Goal: Information Seeking & Learning: Learn about a topic

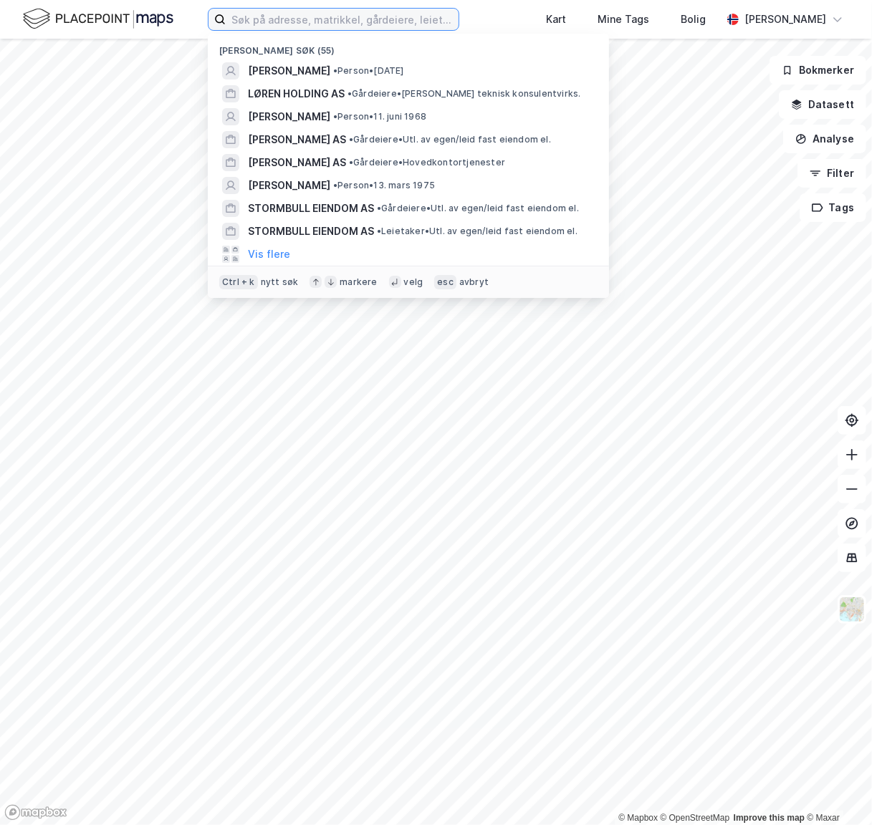
click at [329, 18] on input at bounding box center [342, 19] width 233 height 21
paste input "[PERSON_NAME]"
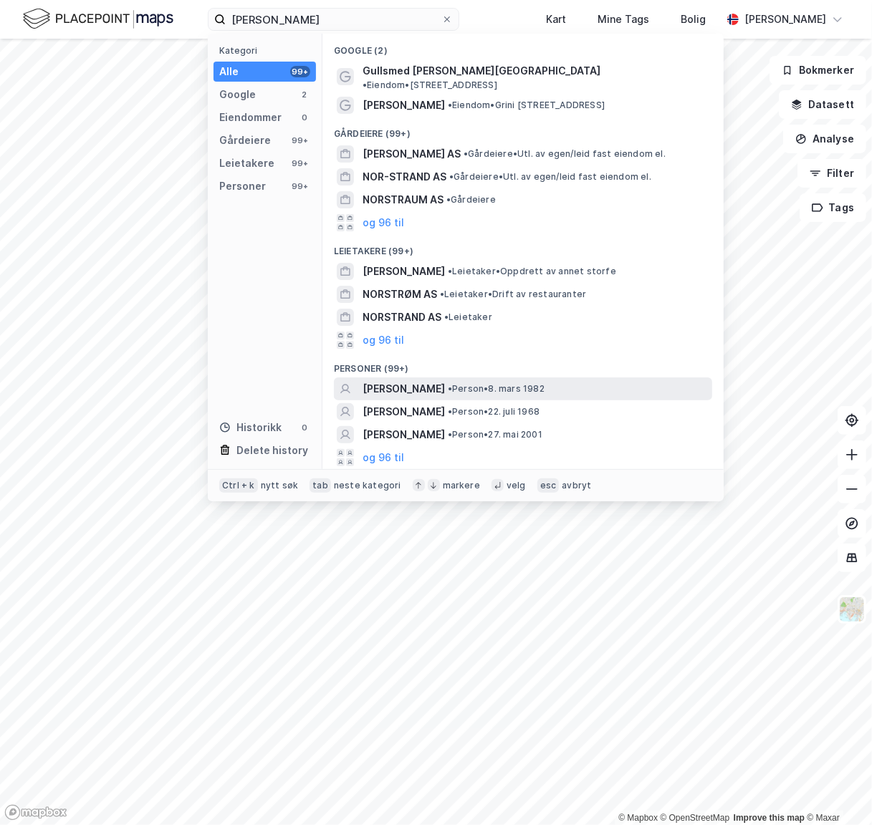
click at [409, 380] on span "[PERSON_NAME]" at bounding box center [403, 388] width 82 height 17
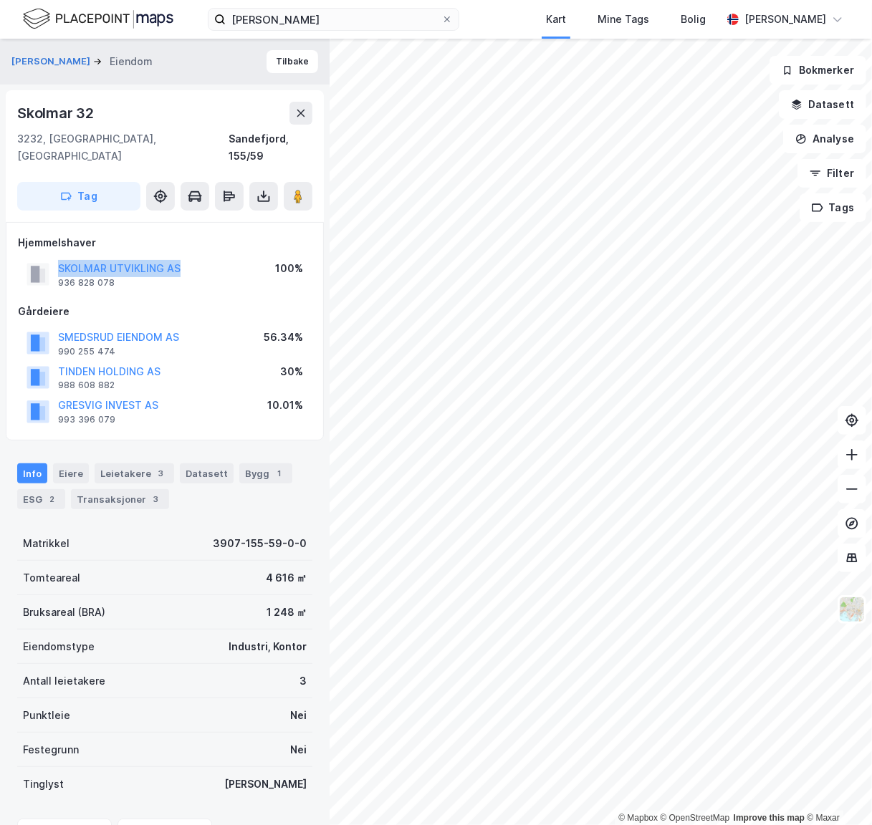
drag, startPoint x: 188, startPoint y: 251, endPoint x: 54, endPoint y: 253, distance: 134.7
click at [54, 257] on div "SKOLMAR UTVIKLING AS 936 828 078 100%" at bounding box center [165, 274] width 294 height 34
copy button "SKOLMAR UTVIKLING AS"
drag, startPoint x: 351, startPoint y: 29, endPoint x: 352, endPoint y: 19, distance: 10.1
click at [352, 22] on input "[PERSON_NAME]" at bounding box center [334, 19] width 216 height 21
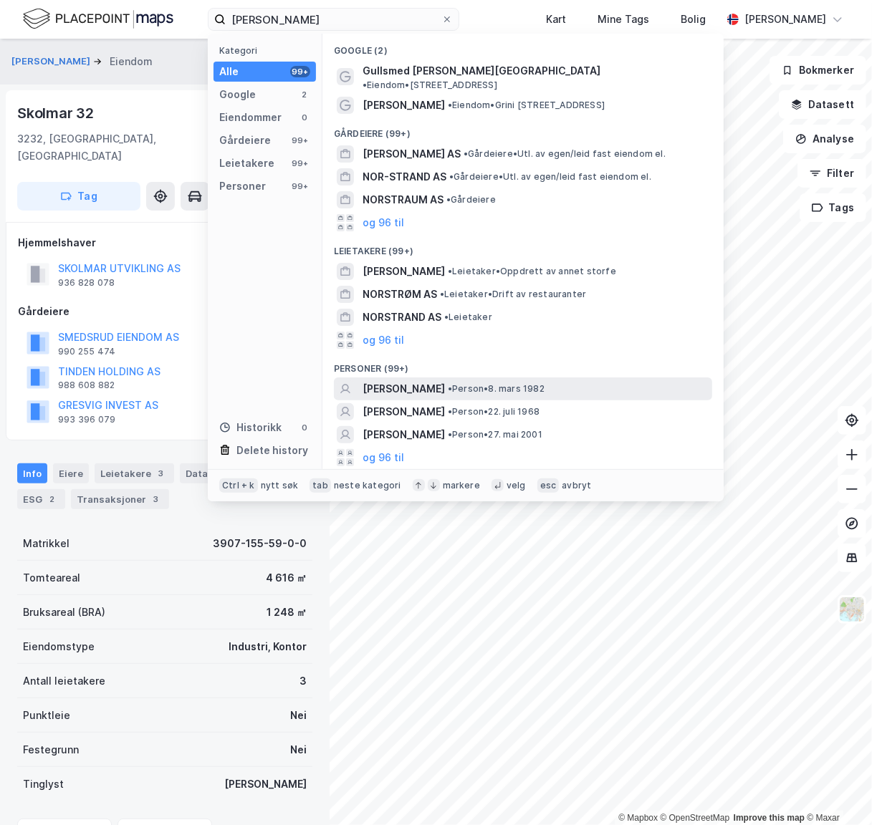
click at [445, 380] on span "[PERSON_NAME]" at bounding box center [403, 388] width 82 height 17
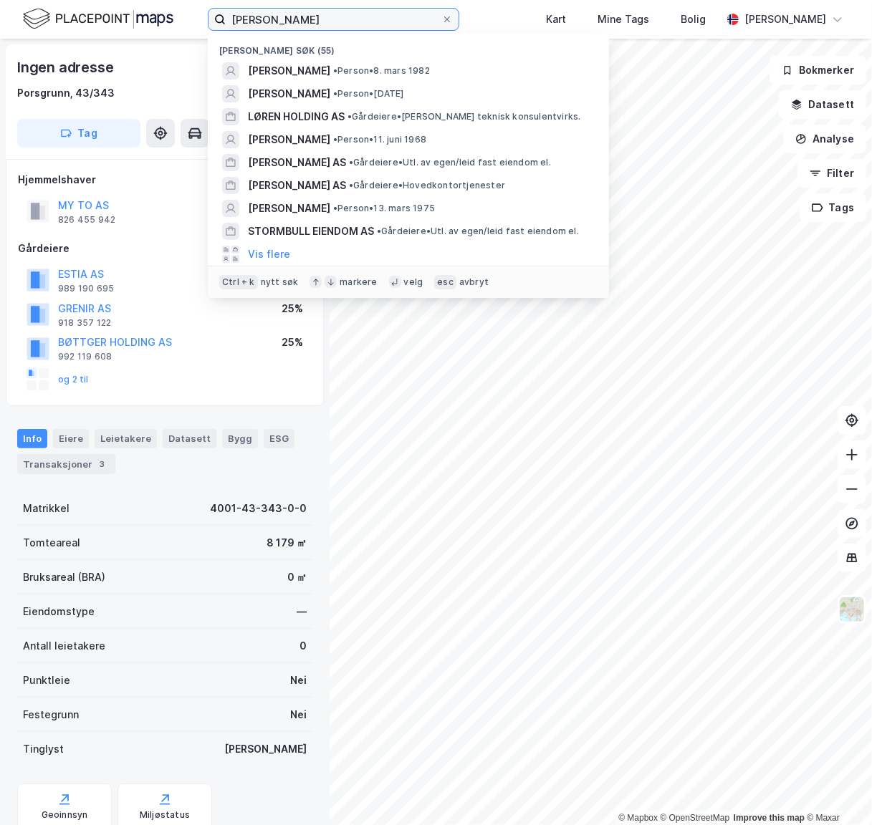
click at [352, 21] on input "[PERSON_NAME]" at bounding box center [334, 19] width 216 height 21
drag, startPoint x: 352, startPoint y: 21, endPoint x: 338, endPoint y: 20, distance: 13.6
click at [339, 20] on input "[PERSON_NAME]" at bounding box center [334, 19] width 216 height 21
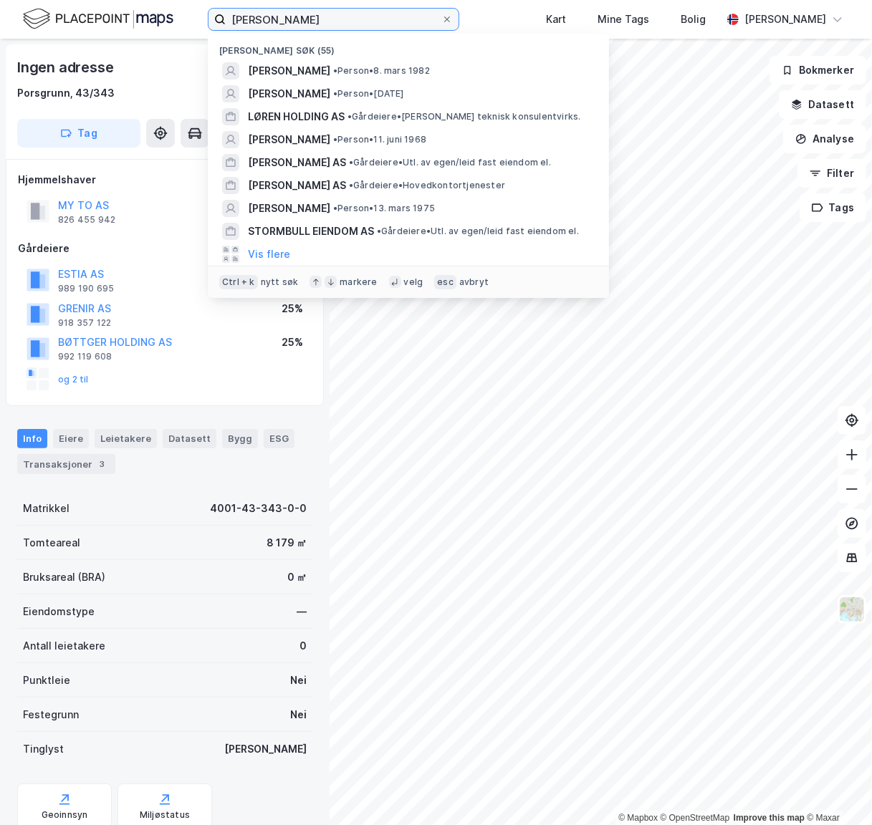
click at [312, 19] on input "[PERSON_NAME]" at bounding box center [334, 19] width 216 height 21
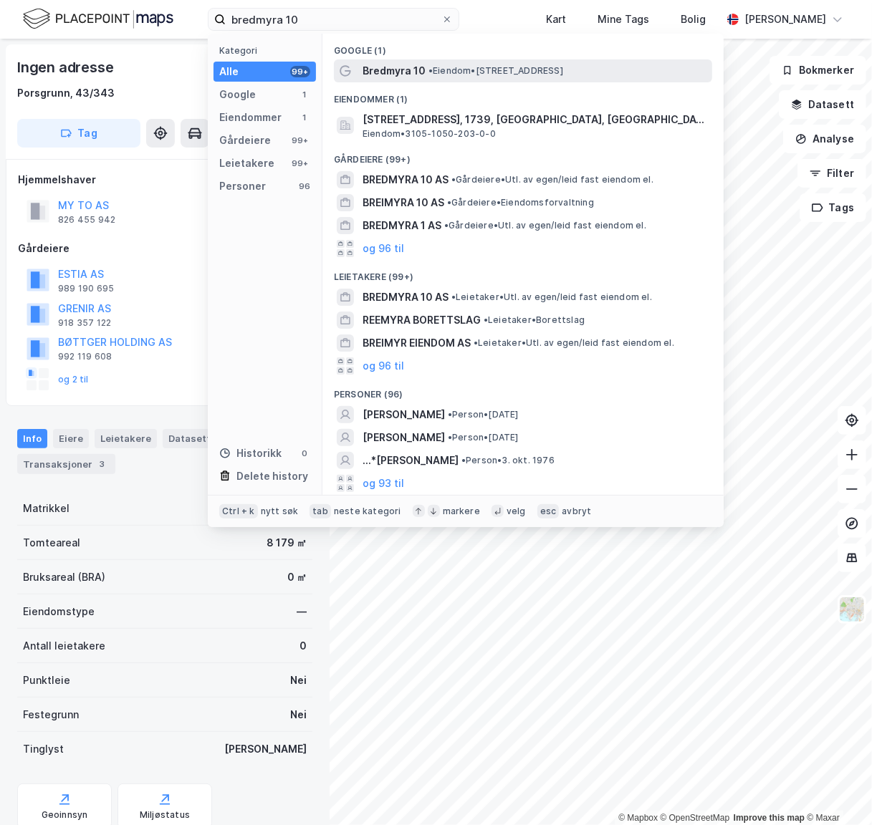
click at [530, 72] on span "• Eiendom • [STREET_ADDRESS]" at bounding box center [495, 70] width 135 height 11
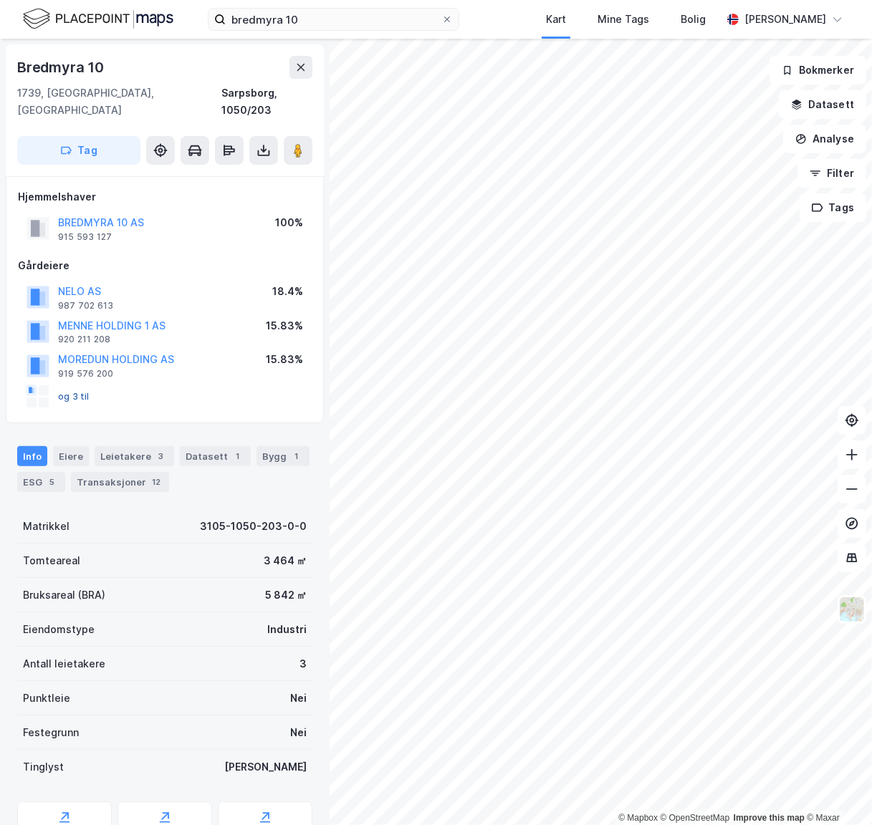
click at [0, 0] on button "og 3 til" at bounding box center [0, 0] width 0 height 0
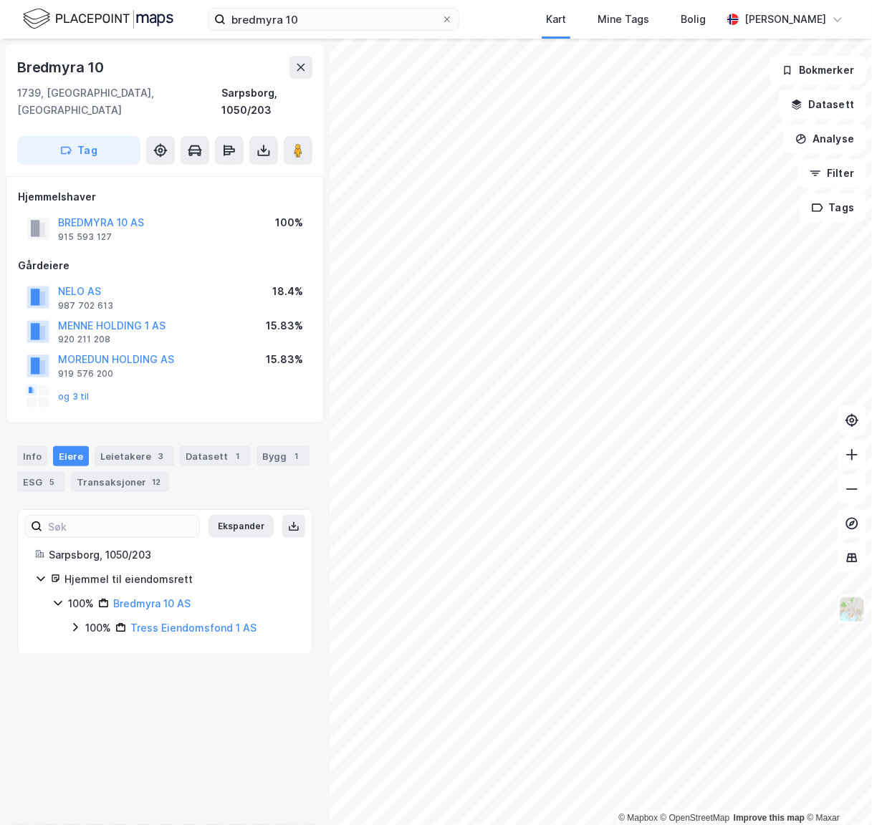
click at [72, 385] on div "og 3 til" at bounding box center [58, 396] width 63 height 23
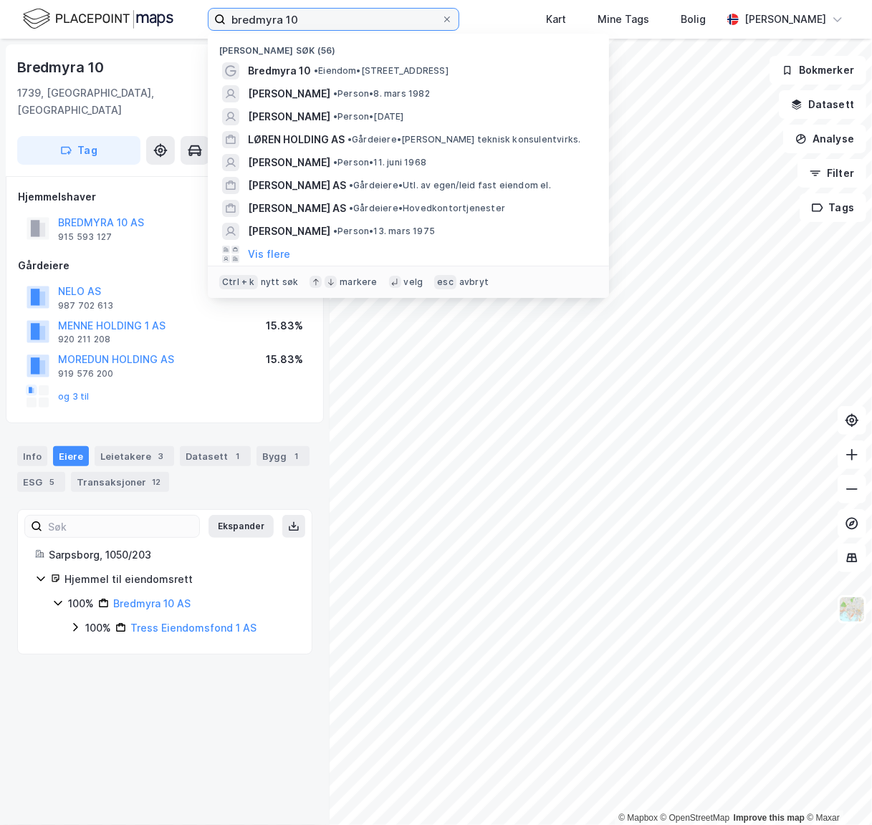
click at [370, 11] on input "bredmyra 10" at bounding box center [334, 19] width 216 height 21
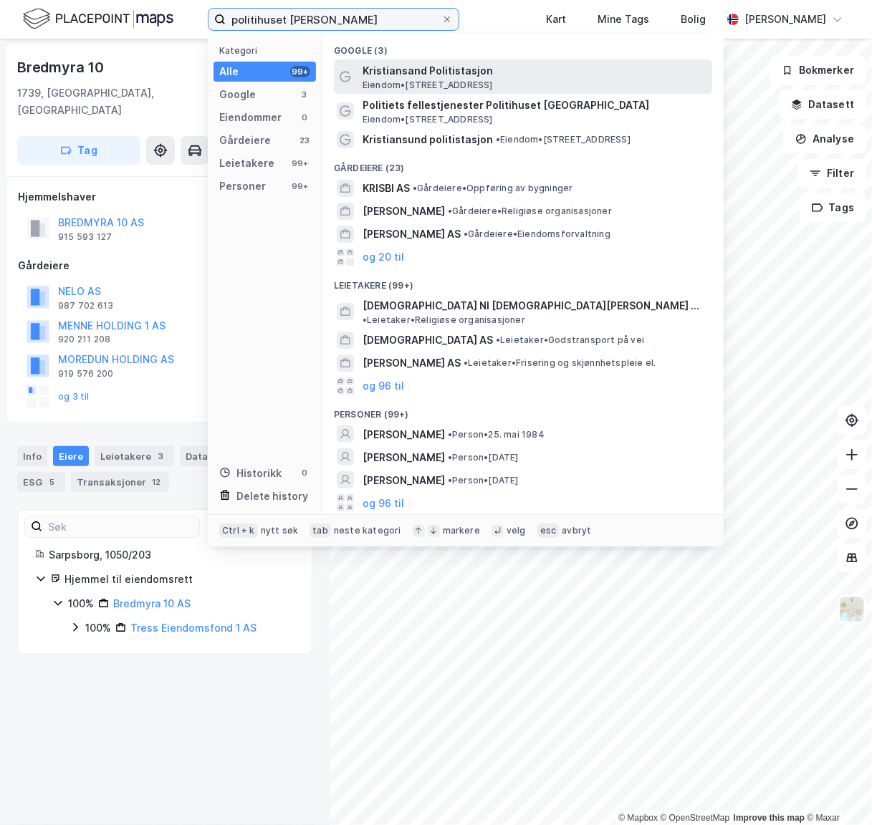
type input "politihuset [PERSON_NAME]"
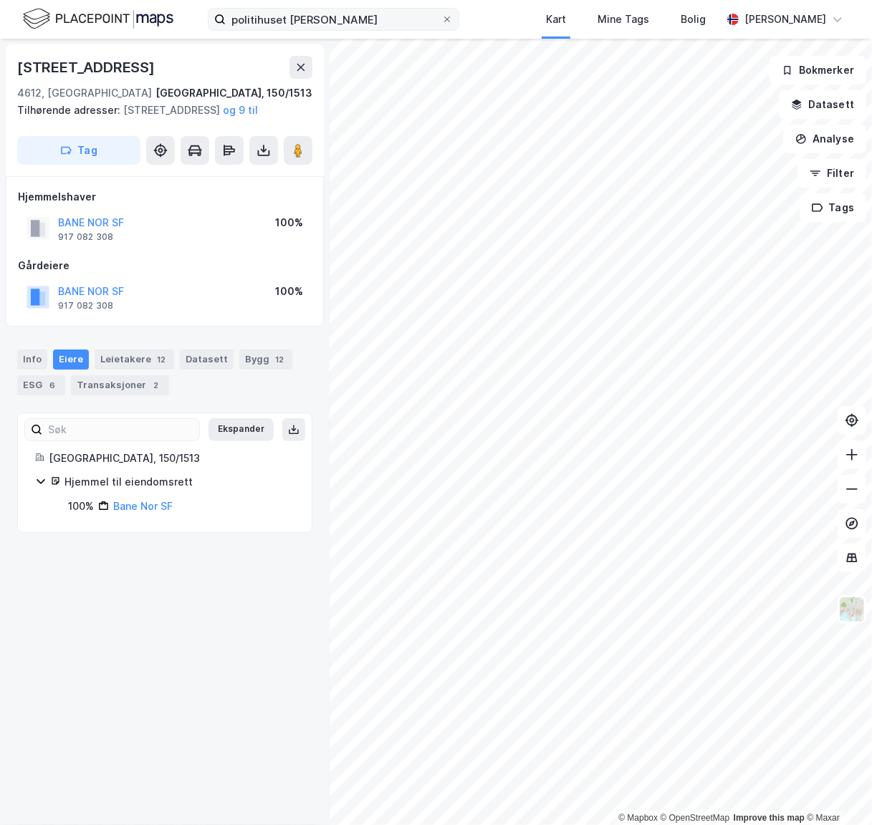
drag, startPoint x: 342, startPoint y: 30, endPoint x: 342, endPoint y: 21, distance: 9.3
click at [268, 14] on div "politihuset [PERSON_NAME] Mine Tags Bolig [PERSON_NAME]" at bounding box center [436, 19] width 872 height 39
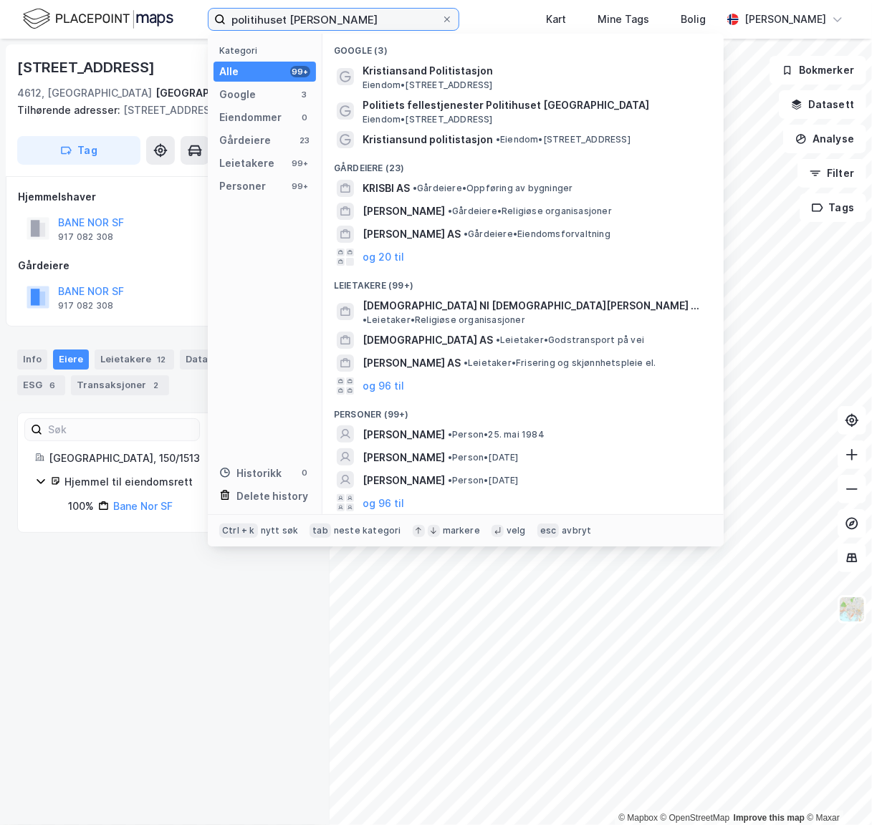
drag, startPoint x: 361, startPoint y: 21, endPoint x: 342, endPoint y: 16, distance: 20.0
click at [354, 19] on input "politihuset [PERSON_NAME]" at bounding box center [334, 19] width 216 height 21
click at [450, 21] on icon at bounding box center [447, 19] width 6 height 6
click at [441, 21] on input "politihuset [PERSON_NAME]" at bounding box center [334, 19] width 216 height 21
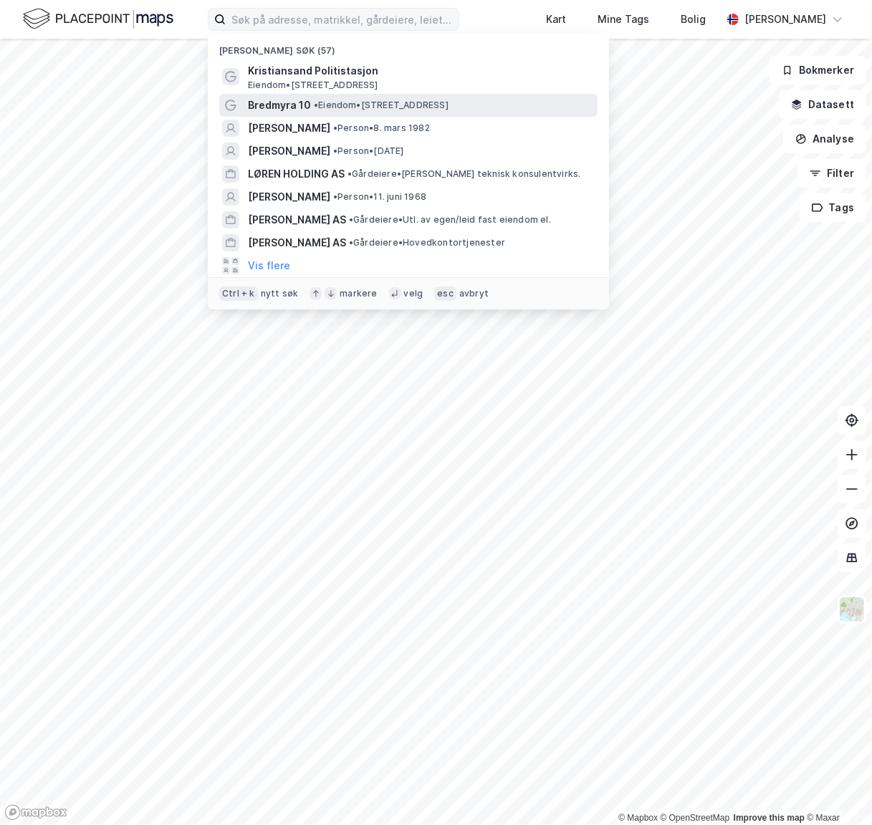
click at [297, 100] on span "Bredmyra 10" at bounding box center [279, 105] width 63 height 17
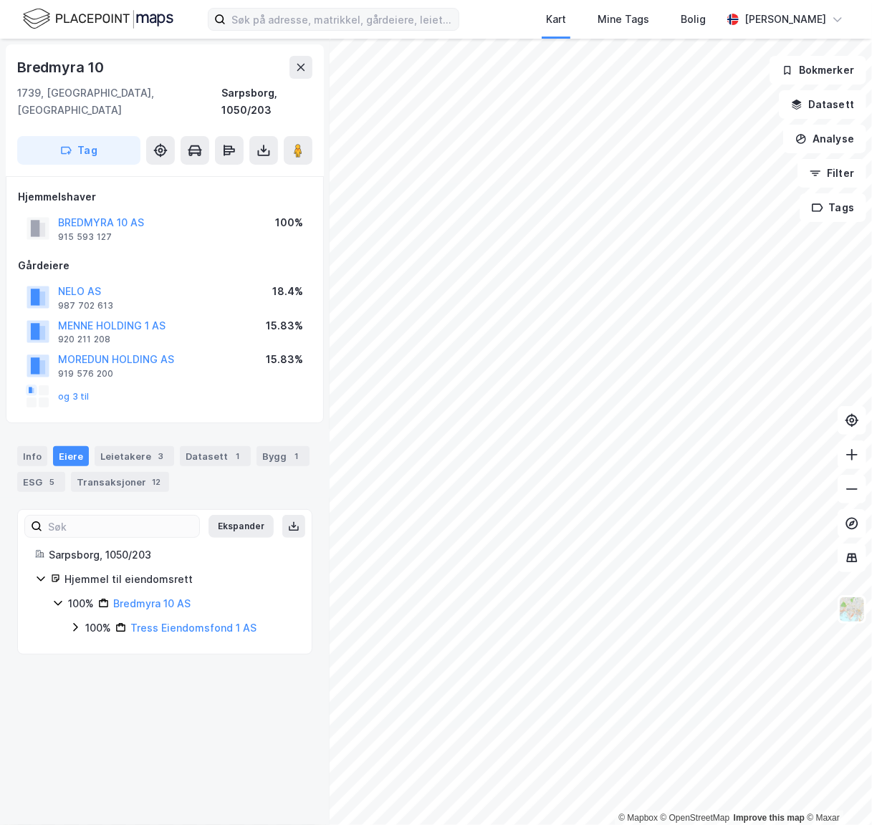
click at [501, 241] on div "© Mapbox © OpenStreetMap Improve this map © Maxar [STREET_ADDRESS], [GEOGRAPHIC…" at bounding box center [436, 432] width 872 height 786
click at [299, 143] on image at bounding box center [298, 150] width 9 height 14
click at [247, 24] on input at bounding box center [342, 19] width 233 height 21
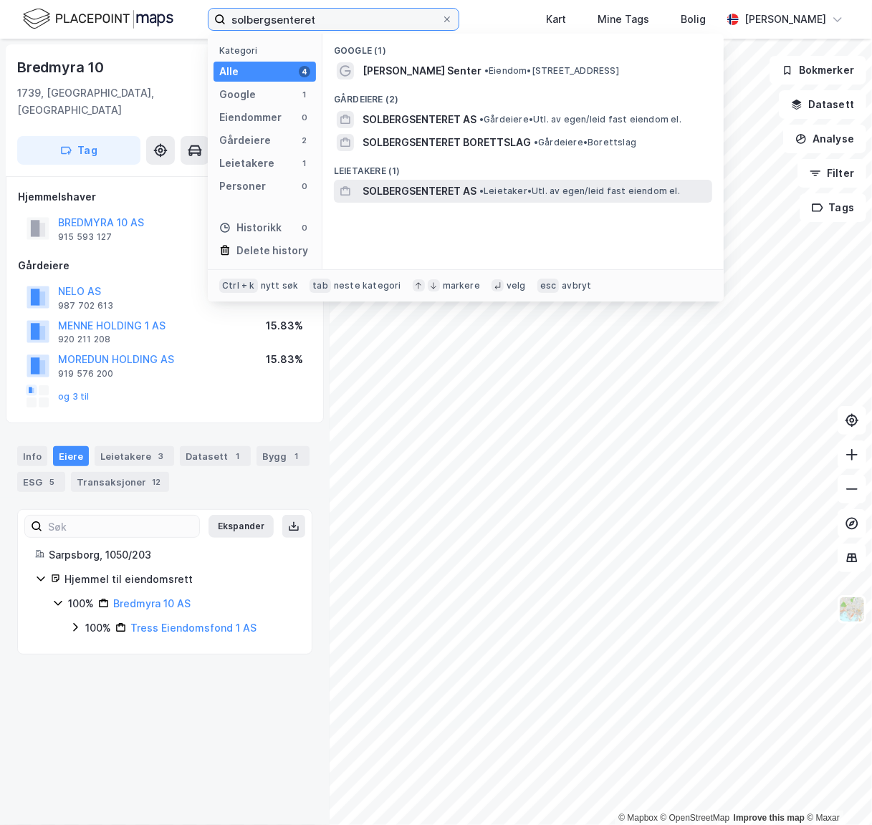
type input "solbergsenteret"
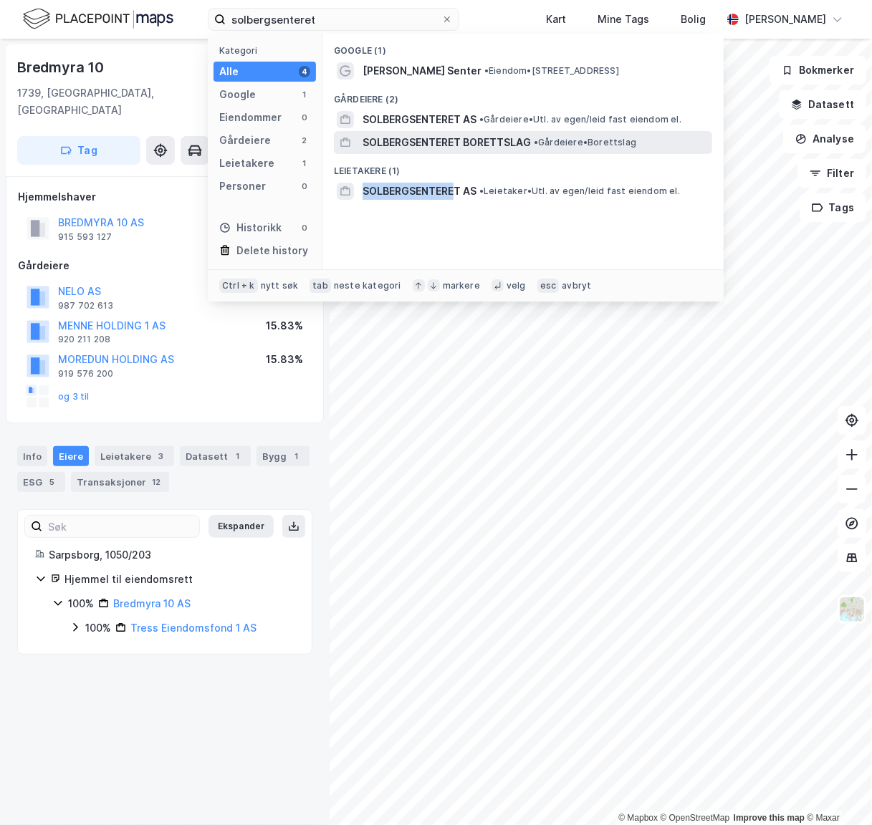
drag, startPoint x: 454, startPoint y: 182, endPoint x: 444, endPoint y: 143, distance: 40.0
click at [444, 146] on div "Google (1) [PERSON_NAME] Senter • Eiendom • [STREET_ADDRESS] (2) SOLBERGSENTERE…" at bounding box center [522, 152] width 401 height 236
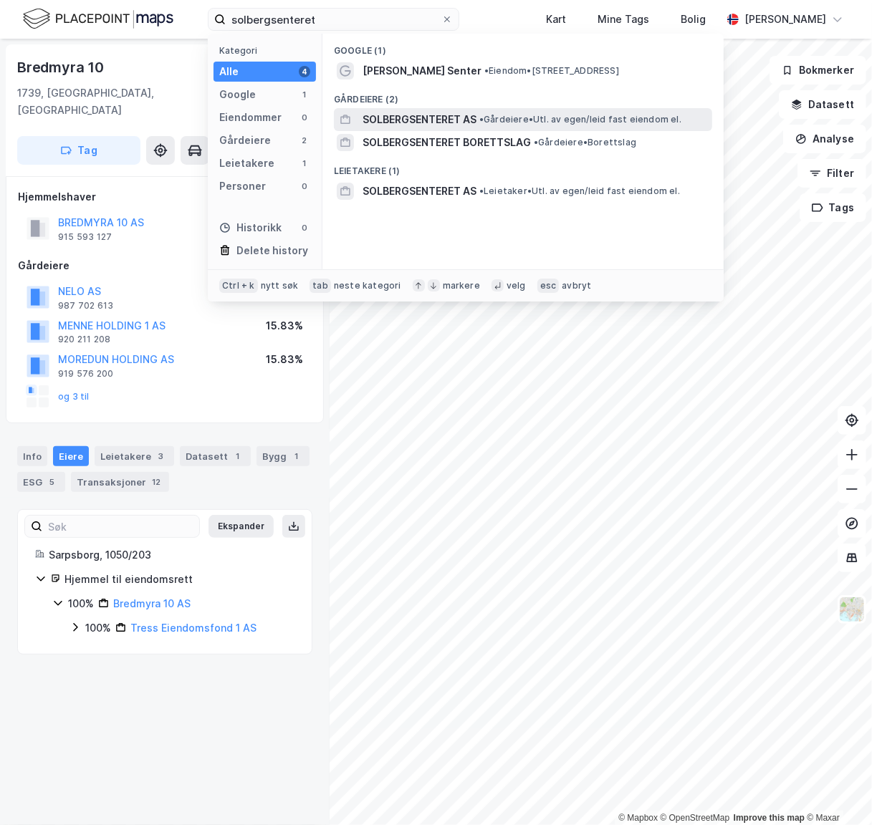
click at [449, 111] on span "SOLBERGSENTERET AS" at bounding box center [419, 119] width 114 height 17
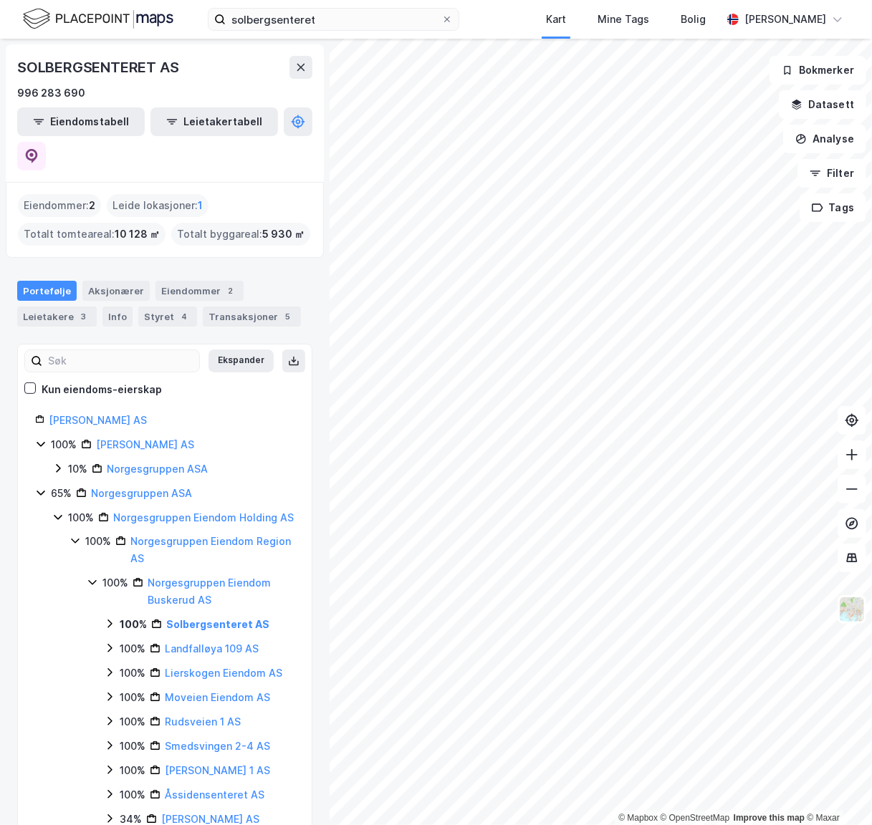
click at [304, 328] on div "SOLBERGSENTERET AS 996 283 690 Eiendomstabell Leietakertabell Eiendommer : 2 Le…" at bounding box center [164, 432] width 329 height 786
click at [309, 332] on div "SOLBERGSENTERET AS 996 283 690 Eiendomstabell Leietakertabell Eiendommer : 2 Le…" at bounding box center [164, 432] width 329 height 786
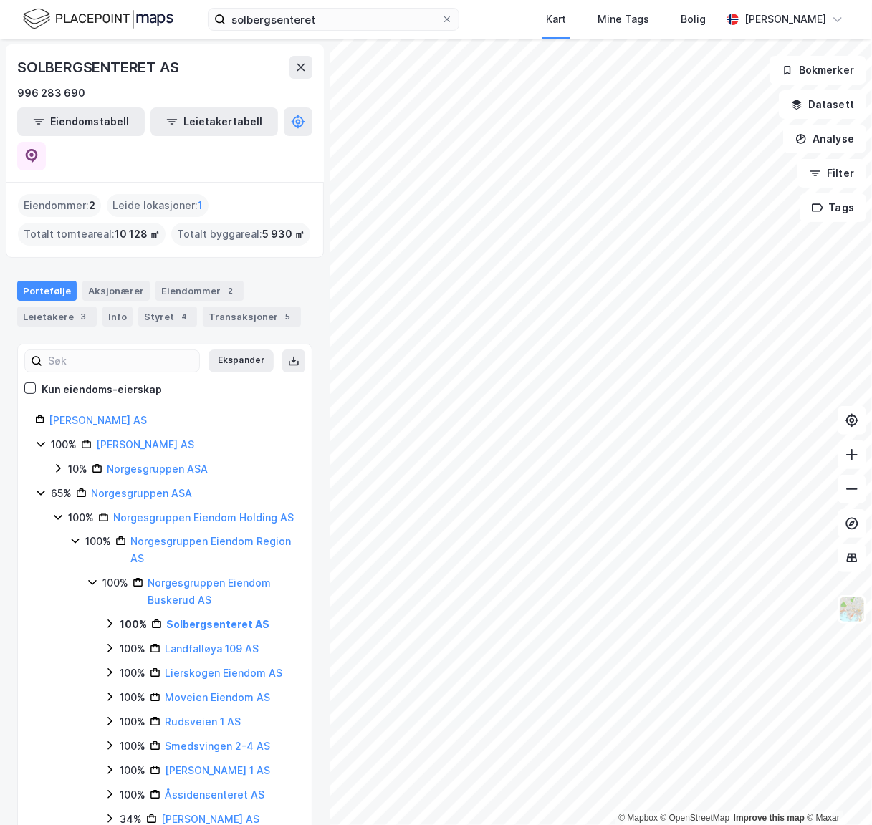
click at [305, 288] on div "Portefølje Aksjonærer Eiendommer 2 Leietakere 3 Info Styret 4 Transaksjoner 5" at bounding box center [164, 298] width 329 height 69
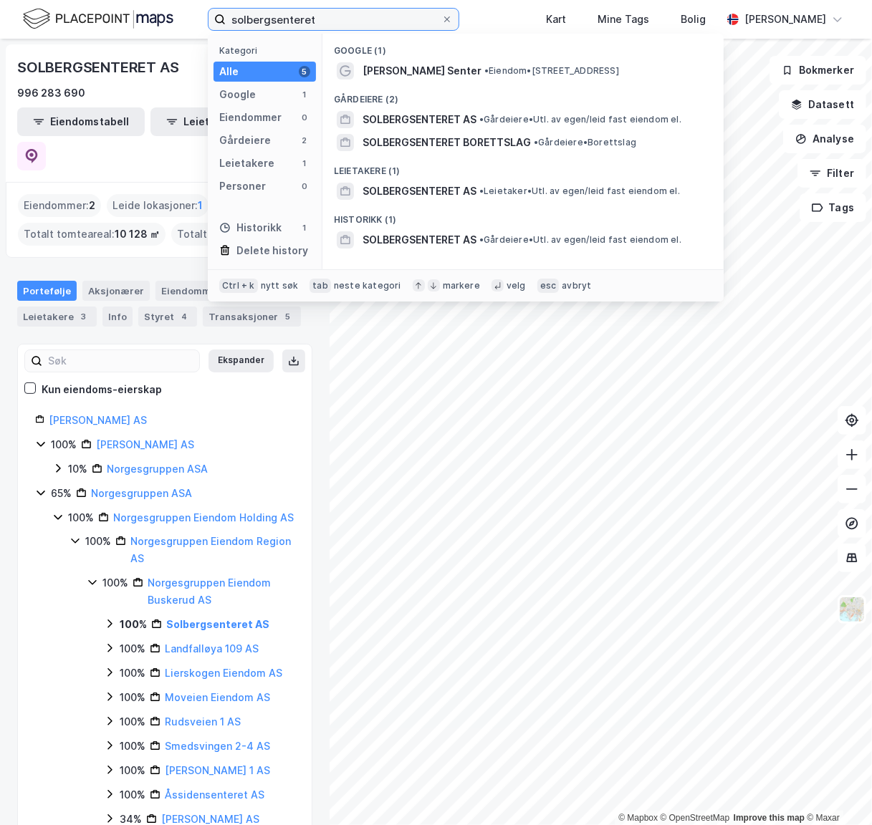
drag, startPoint x: 362, startPoint y: 21, endPoint x: 150, endPoint y: 24, distance: 212.0
click at [150, 24] on div "solbergsenteret Kategori Alle 5 Google 1 Eiendommer 0 Gårdeiere 2 Leietakere 1 …" at bounding box center [436, 19] width 872 height 39
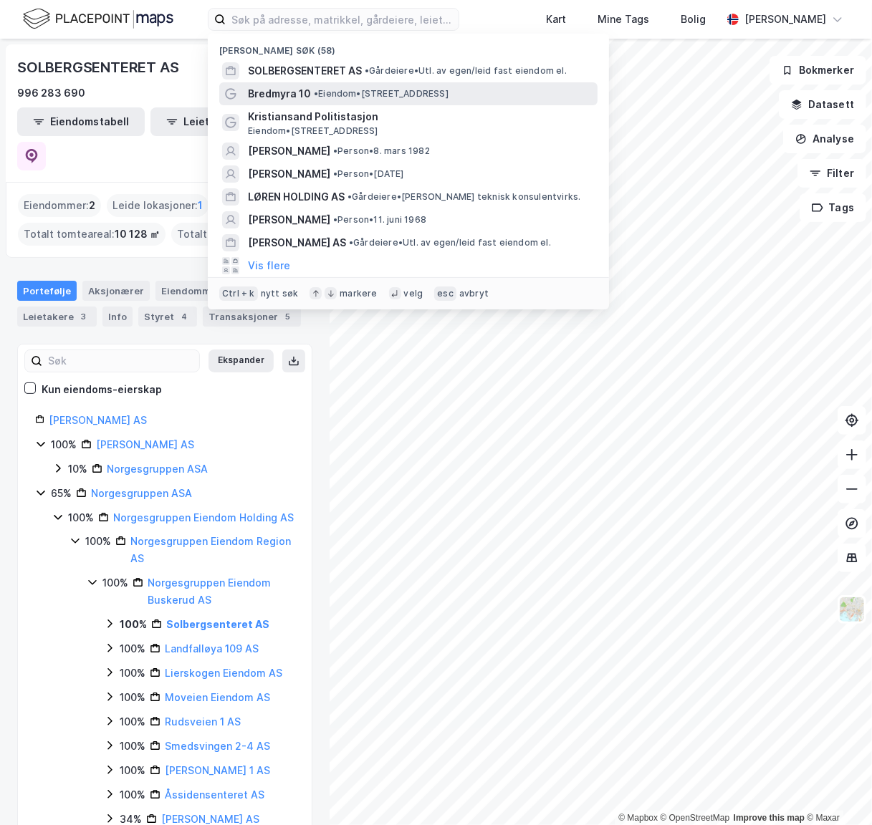
click at [314, 92] on span "•" at bounding box center [316, 93] width 4 height 11
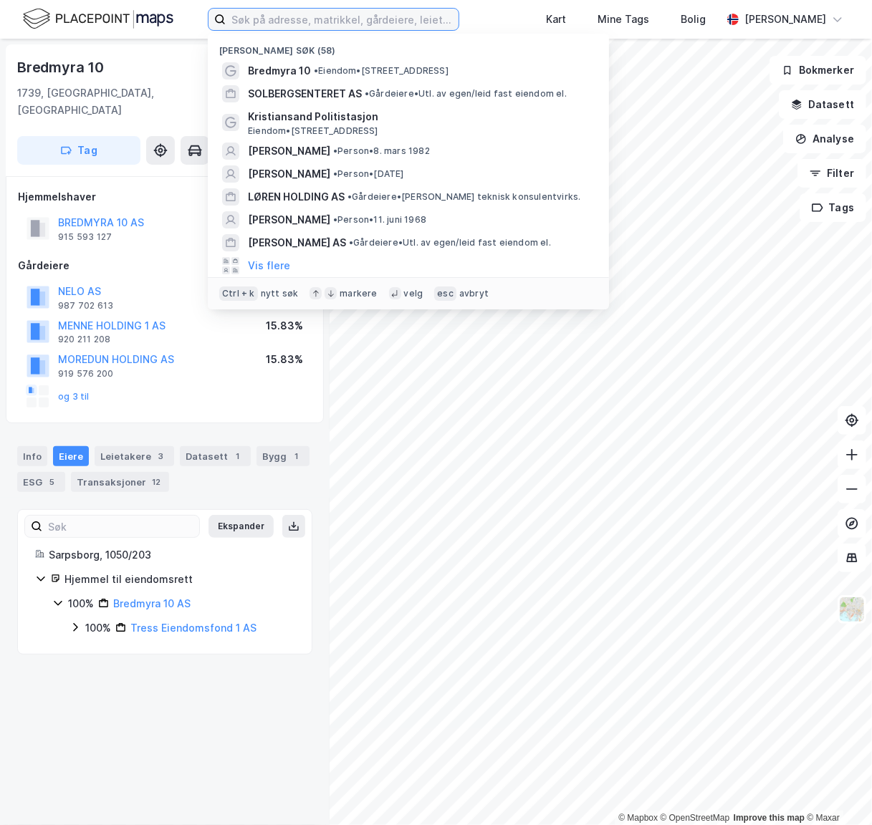
drag, startPoint x: 372, startPoint y: 24, endPoint x: 364, endPoint y: 29, distance: 9.6
click at [371, 24] on input at bounding box center [342, 19] width 233 height 21
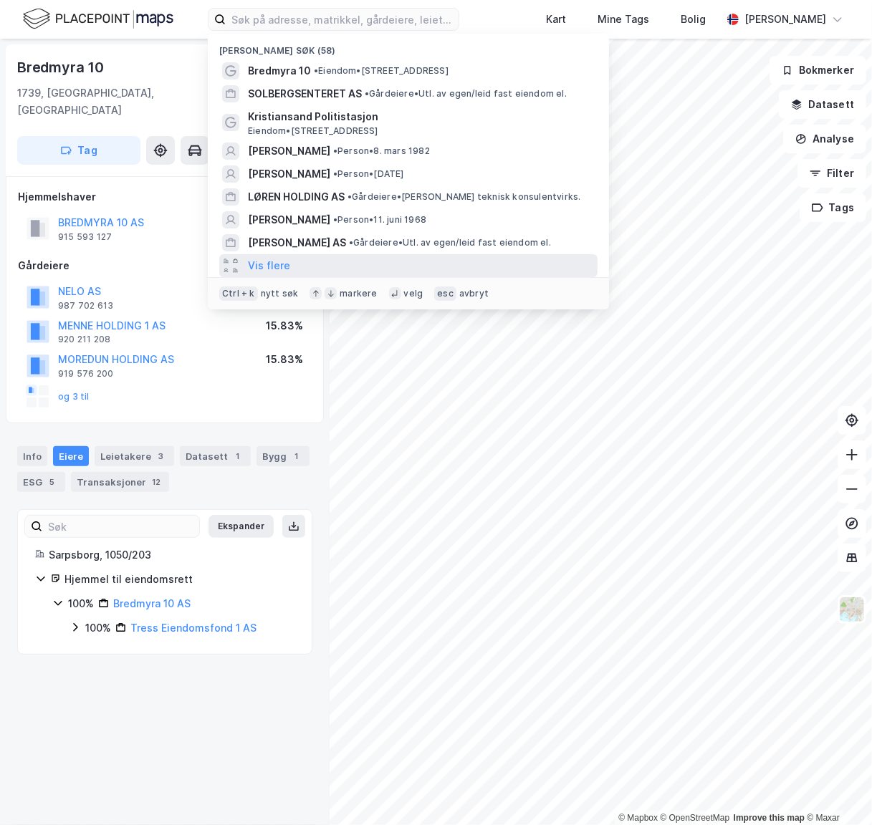
click at [293, 258] on div "Vis flere" at bounding box center [408, 265] width 378 height 23
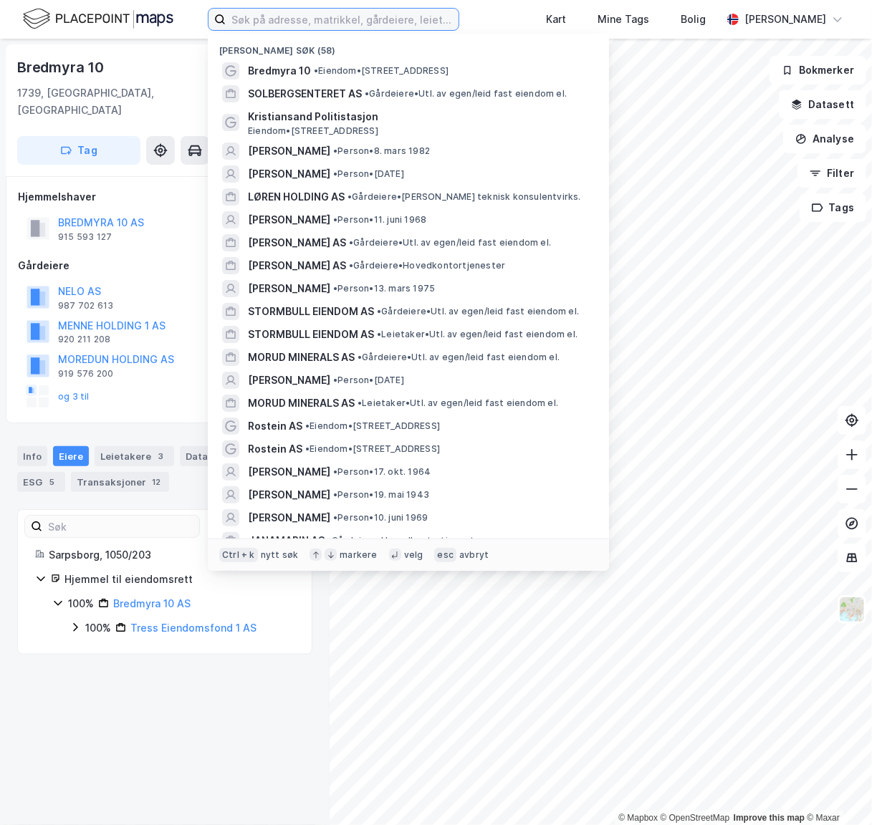
click at [344, 21] on input at bounding box center [342, 19] width 233 height 21
type input "s"
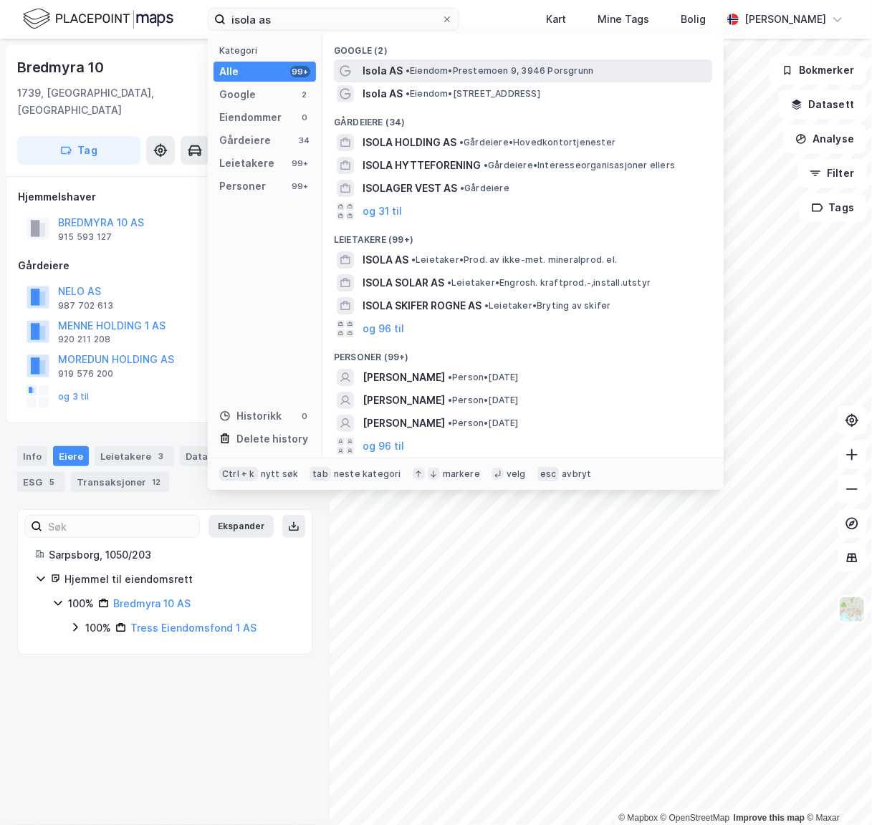
click at [437, 69] on span "• Eiendom • Prestemoen 9, 3946 Porsgrunn" at bounding box center [499, 70] width 188 height 11
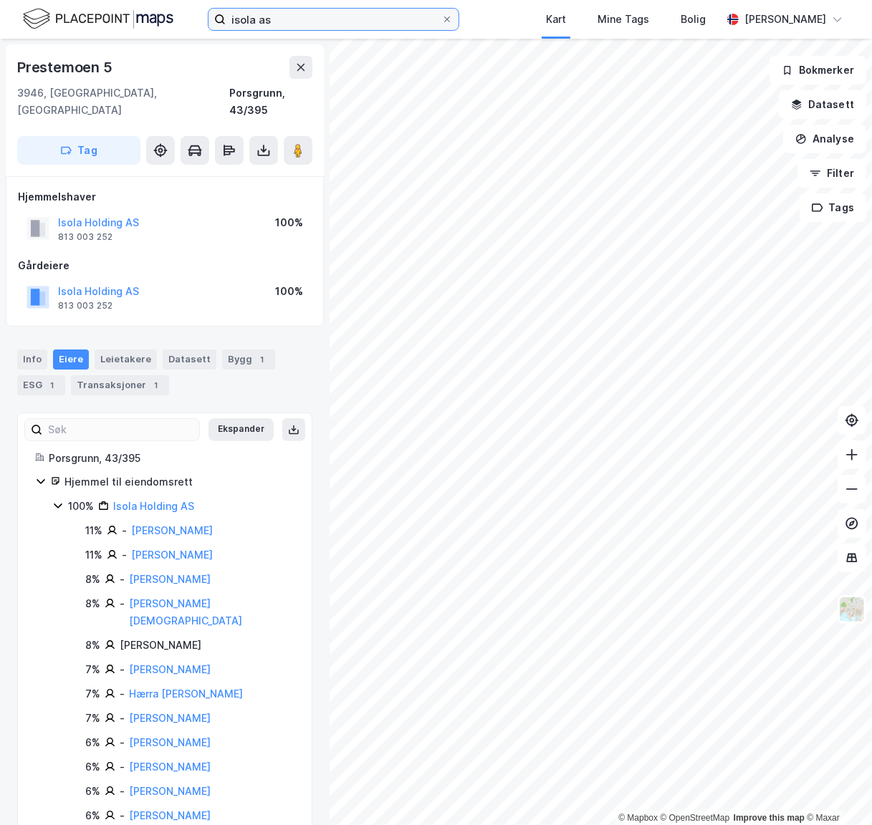
drag, startPoint x: 357, startPoint y: 12, endPoint x: 359, endPoint y: 23, distance: 10.8
click at [358, 14] on input "isola as" at bounding box center [334, 19] width 216 height 21
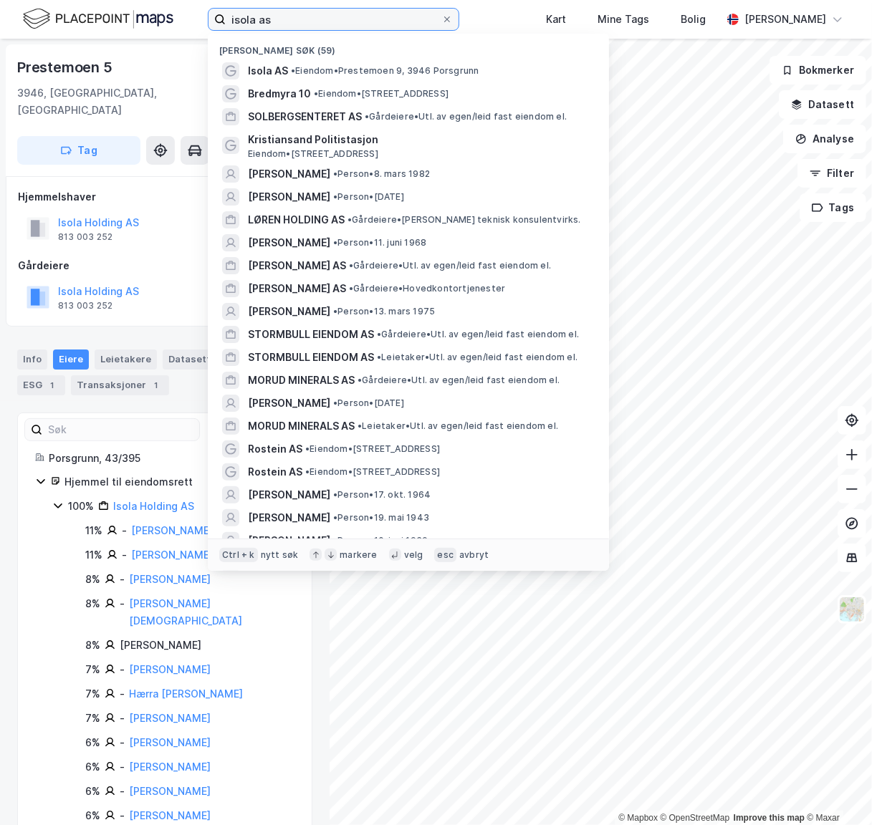
click at [357, 22] on input "isola as" at bounding box center [334, 19] width 216 height 21
click at [357, 21] on input "isola as" at bounding box center [334, 19] width 216 height 21
click at [357, 20] on input "isola as" at bounding box center [334, 19] width 216 height 21
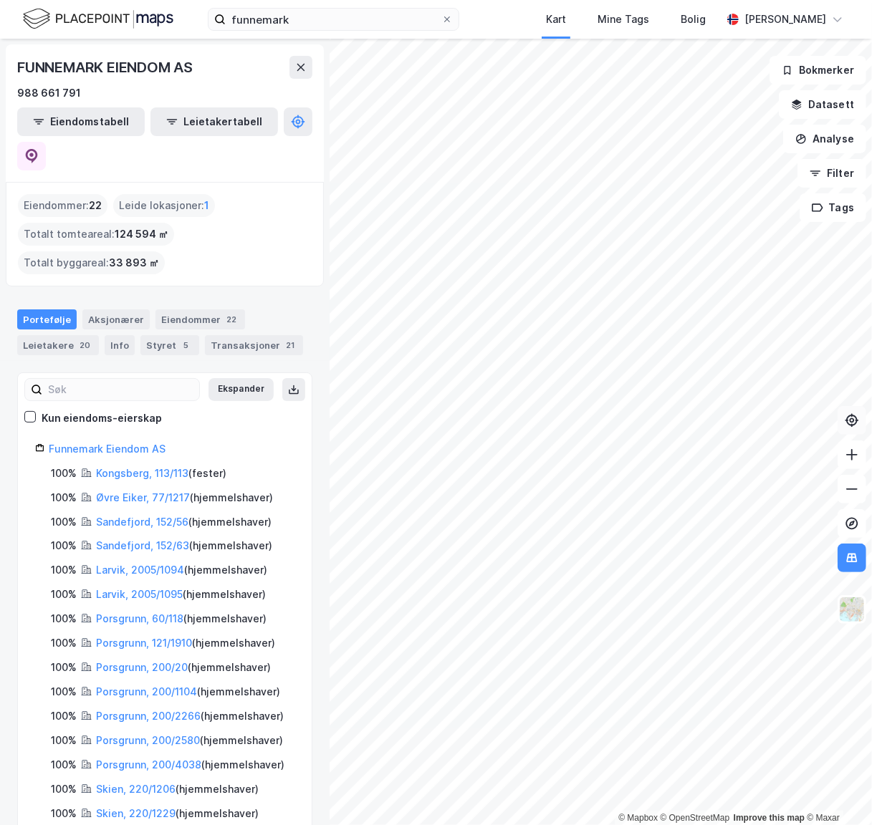
click at [850, 423] on icon at bounding box center [851, 420] width 14 height 14
click at [269, 292] on div "Portefølje Aksjonærer Eiendommer 22 Leietakere 20 Info Styret 5 Transaksjoner 21" at bounding box center [164, 326] width 329 height 69
drag, startPoint x: 196, startPoint y: 65, endPoint x: -127, endPoint y: 62, distance: 323.0
click at [0, 62] on html "funnemark Kart Mine Tags Bolig [PERSON_NAME] © Mapbox © OpenStreetMap Improve t…" at bounding box center [436, 412] width 872 height 825
copy div "© Mapbox © OpenStreetMap Improve this map © Maxar FUNNEMARK EIENDOM AS"
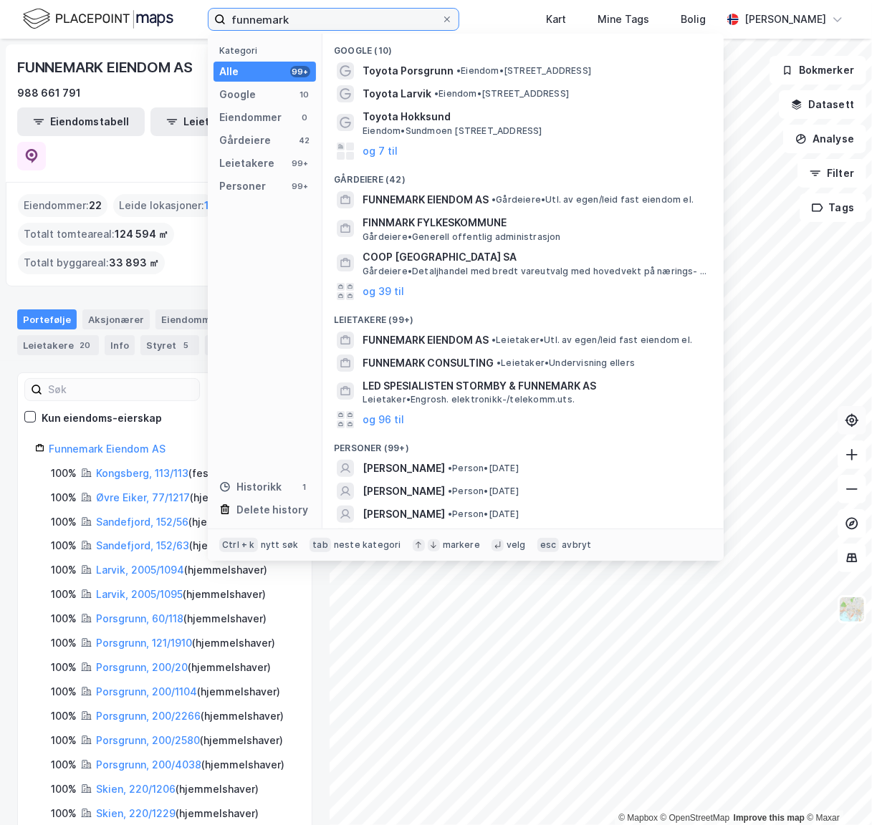
click at [317, 15] on input "funnemark" at bounding box center [334, 19] width 216 height 21
click at [318, 14] on input "funnemark" at bounding box center [334, 19] width 216 height 21
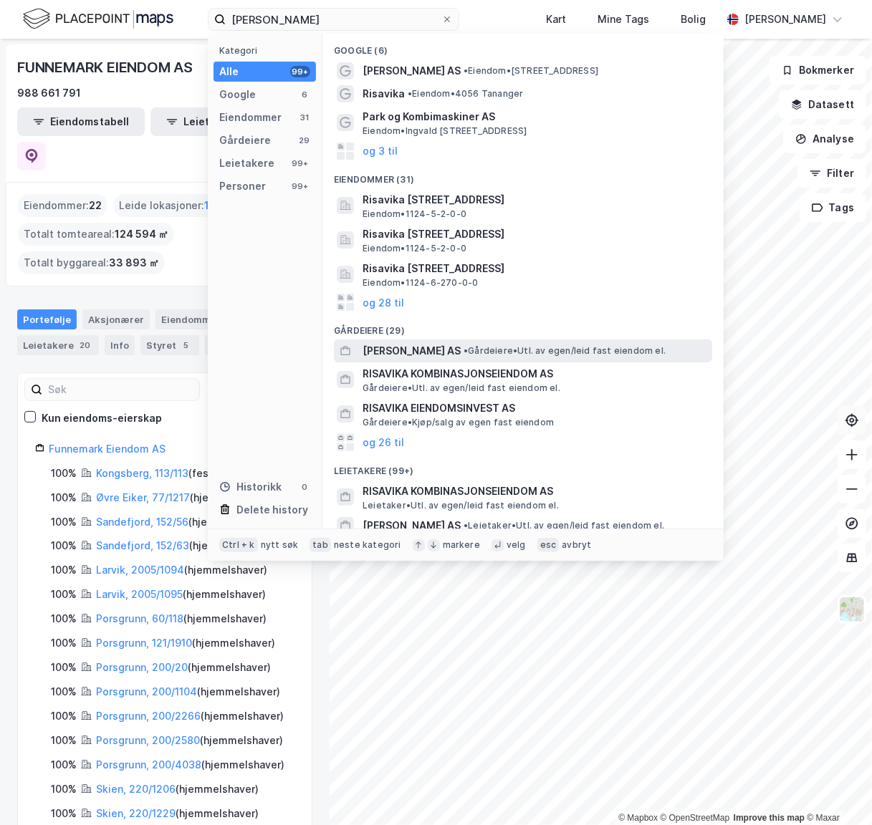
click at [463, 339] on div "RISAVIKA KOMBIBYGG AS • Gårdeiere • Utl. av egen/leid fast eiendom el." at bounding box center [523, 350] width 378 height 23
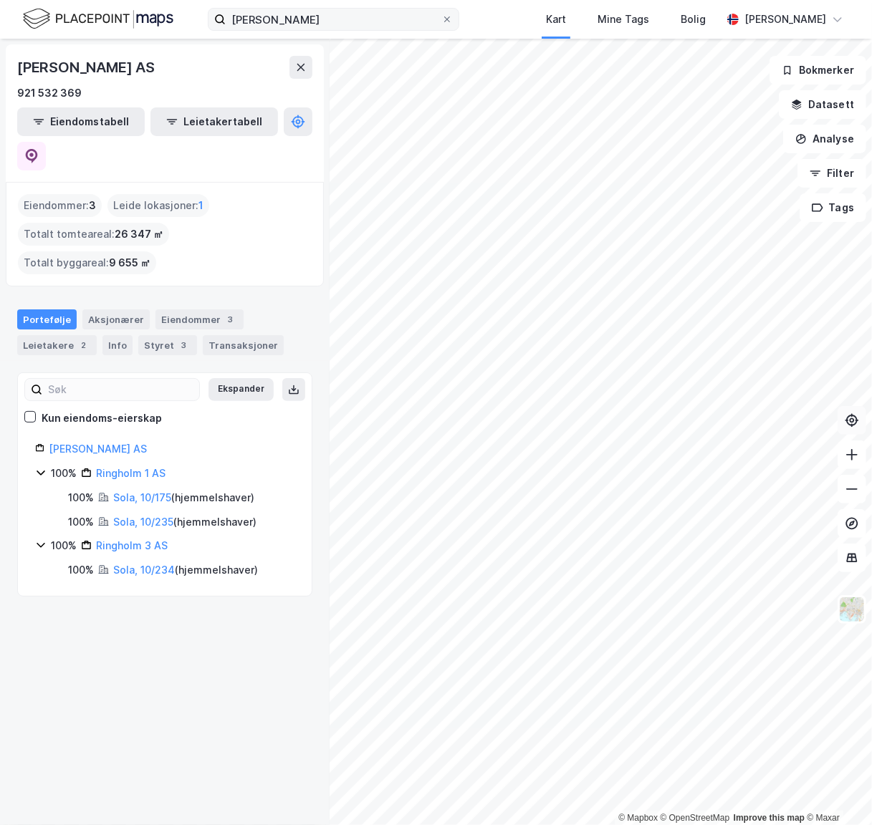
drag, startPoint x: 373, startPoint y: 36, endPoint x: 377, endPoint y: 29, distance: 8.0
click at [374, 34] on div "risavika kombi Kart Mine Tags Bolig [PERSON_NAME]" at bounding box center [436, 19] width 872 height 39
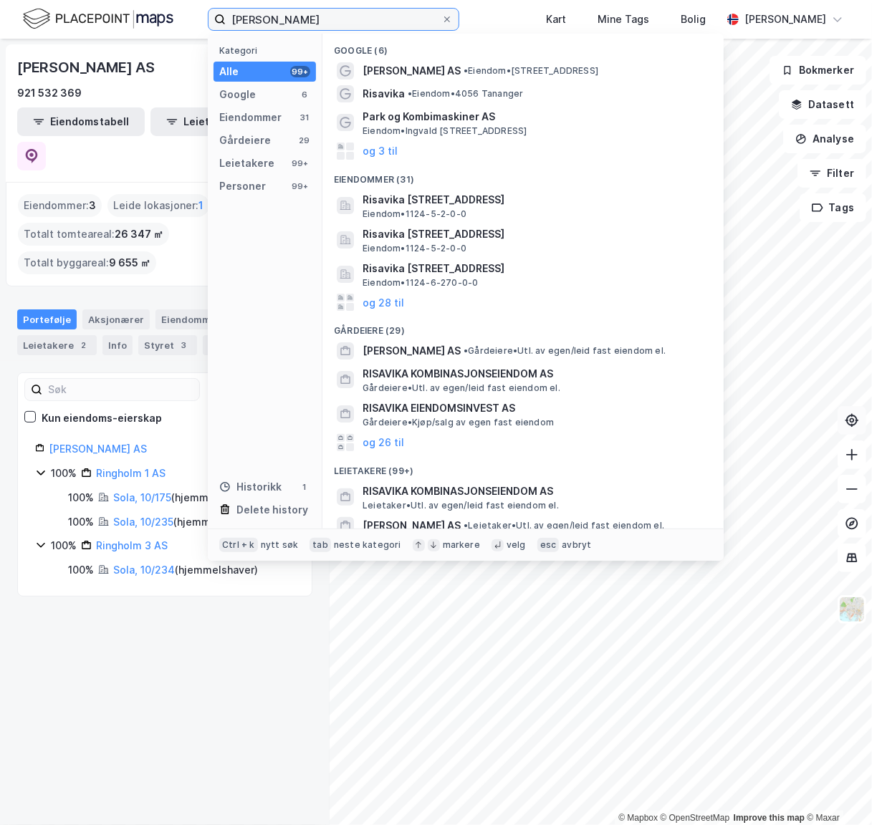
click at [380, 21] on input "[PERSON_NAME]" at bounding box center [334, 19] width 216 height 21
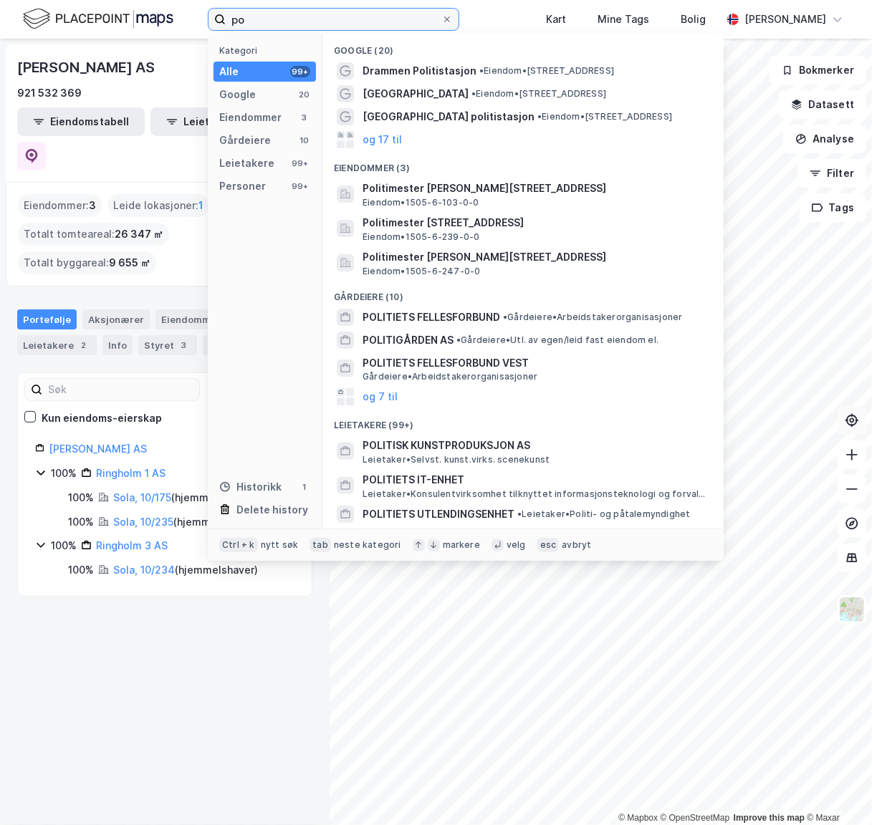
type input "p"
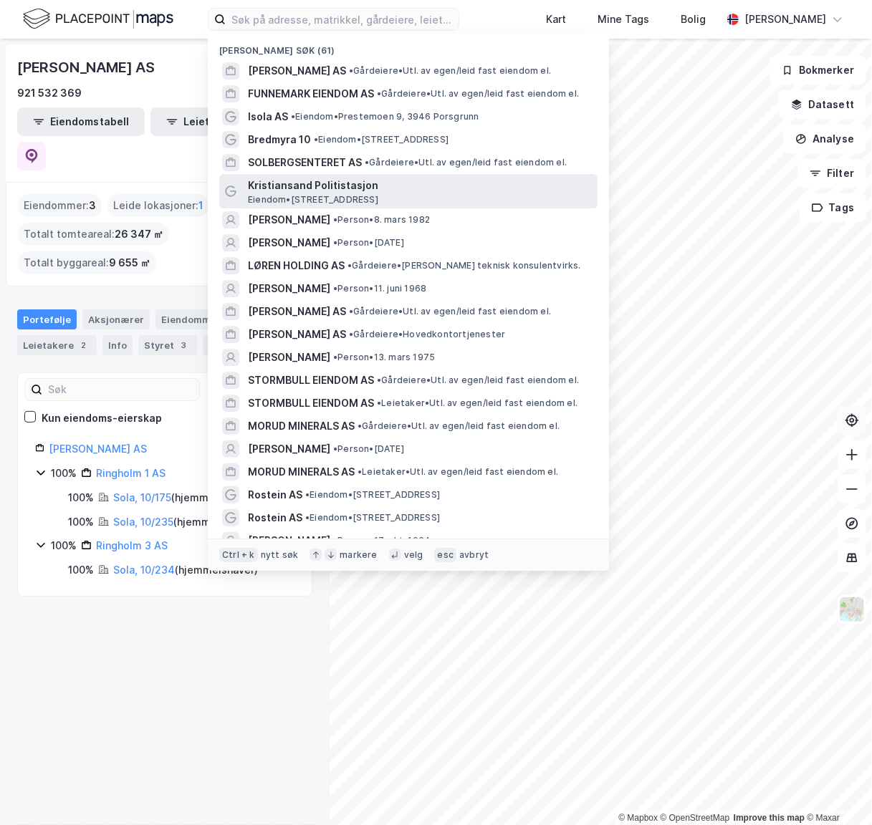
click at [378, 191] on span "Kristiansand Politistasjon" at bounding box center [420, 185] width 344 height 17
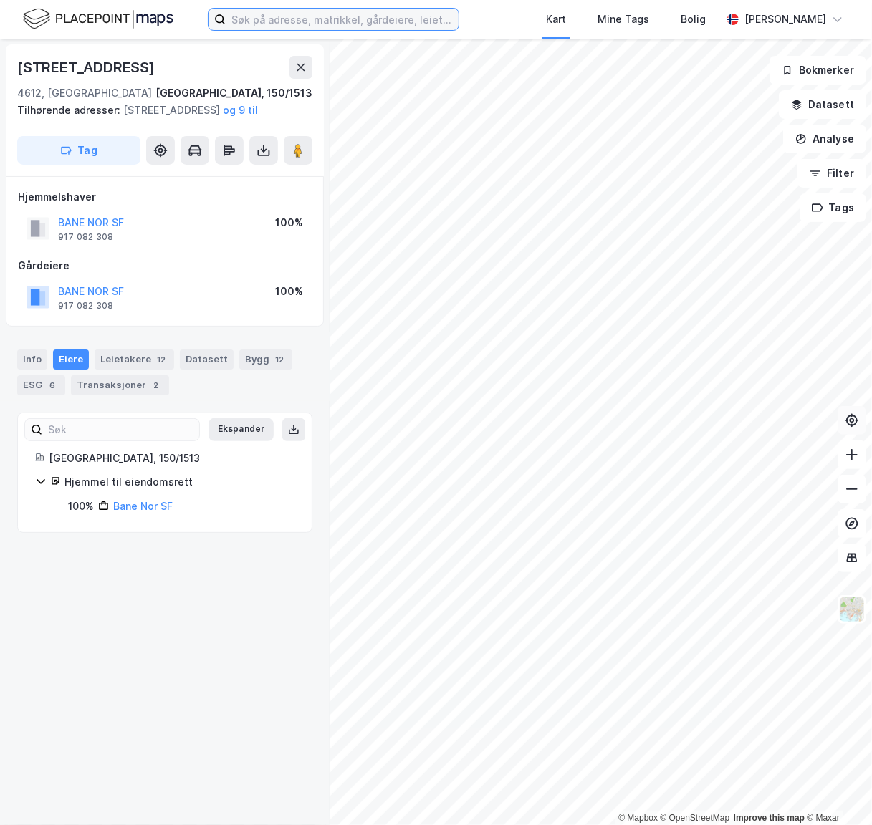
click at [400, 28] on input at bounding box center [342, 19] width 233 height 21
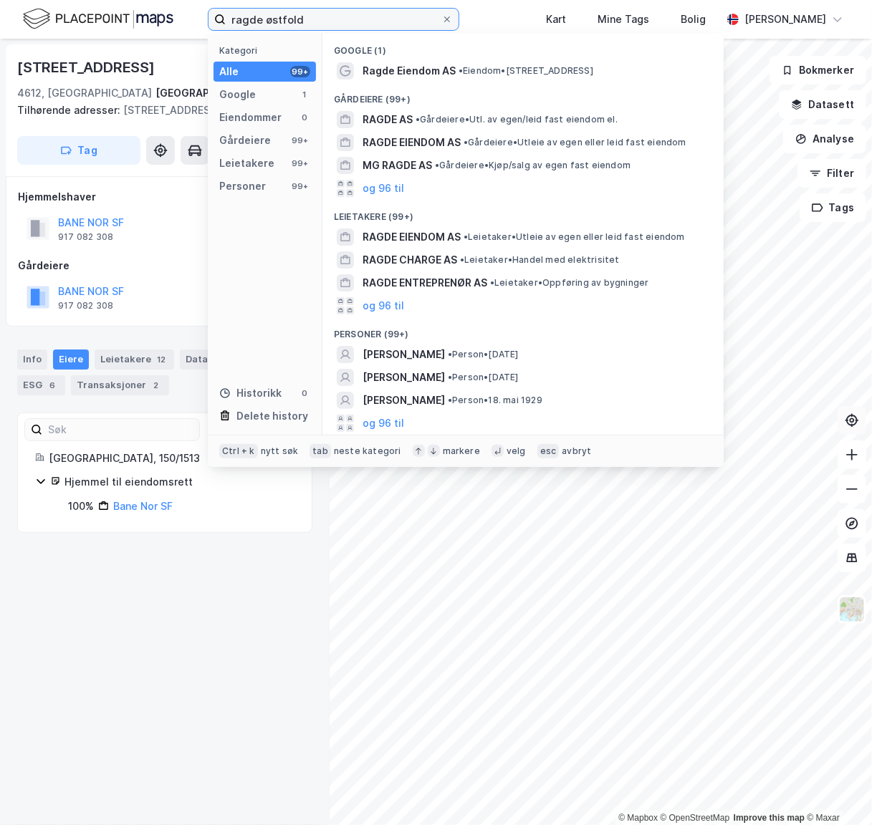
drag, startPoint x: 319, startPoint y: 21, endPoint x: 265, endPoint y: 11, distance: 54.5
click at [265, 11] on input "ragde østfold" at bounding box center [334, 19] width 216 height 21
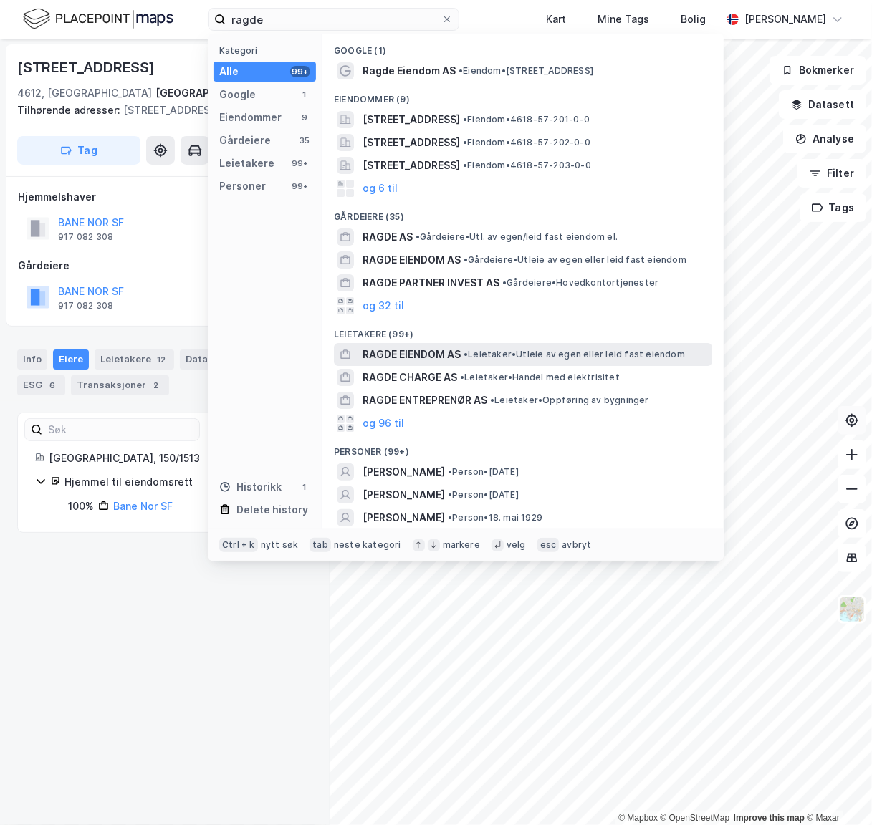
click at [440, 347] on span "RAGDE EIENDOM AS" at bounding box center [411, 354] width 98 height 17
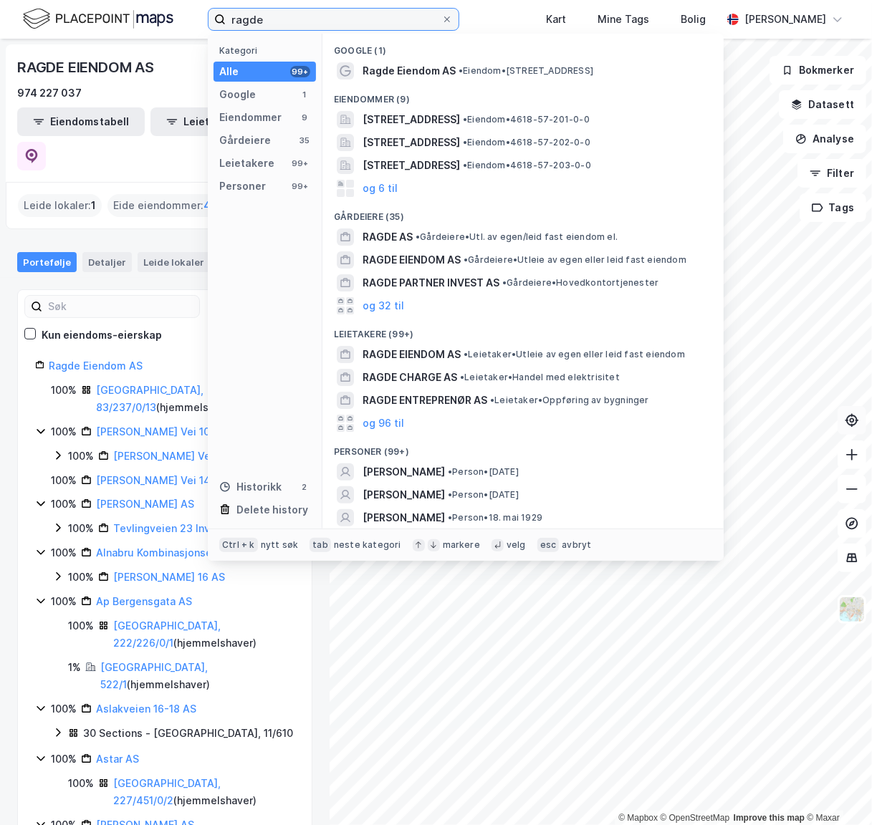
click at [261, 25] on input "ragde" at bounding box center [334, 19] width 216 height 21
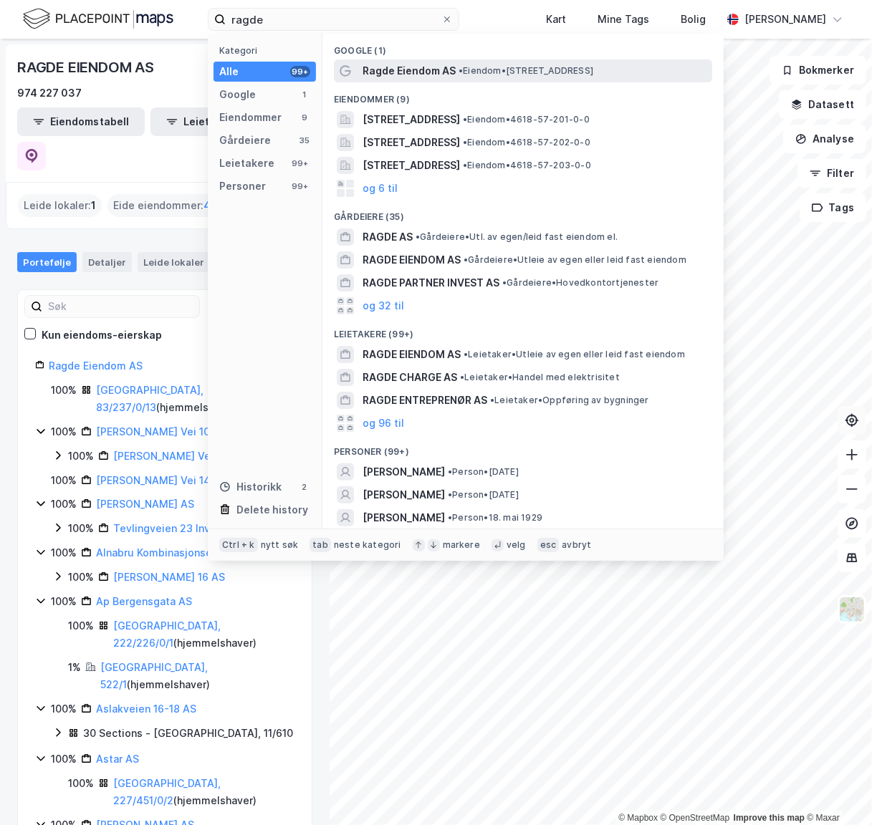
click at [424, 72] on span "Ragde Eiendom AS" at bounding box center [408, 70] width 93 height 17
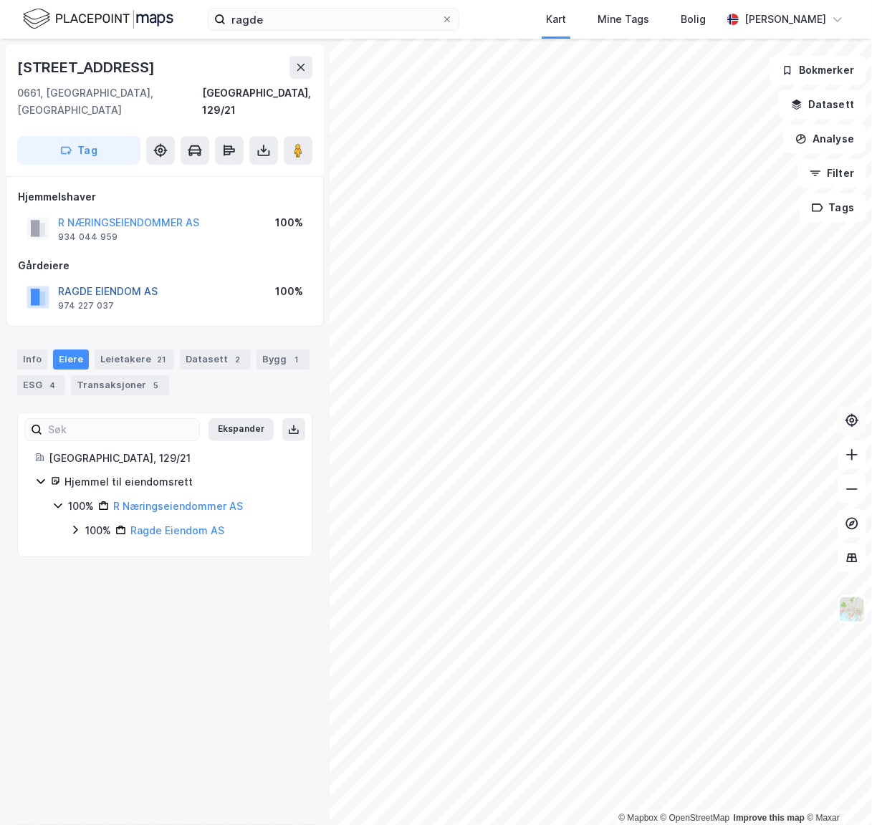
click at [0, 0] on button "RAGDE EIENDOM AS" at bounding box center [0, 0] width 0 height 0
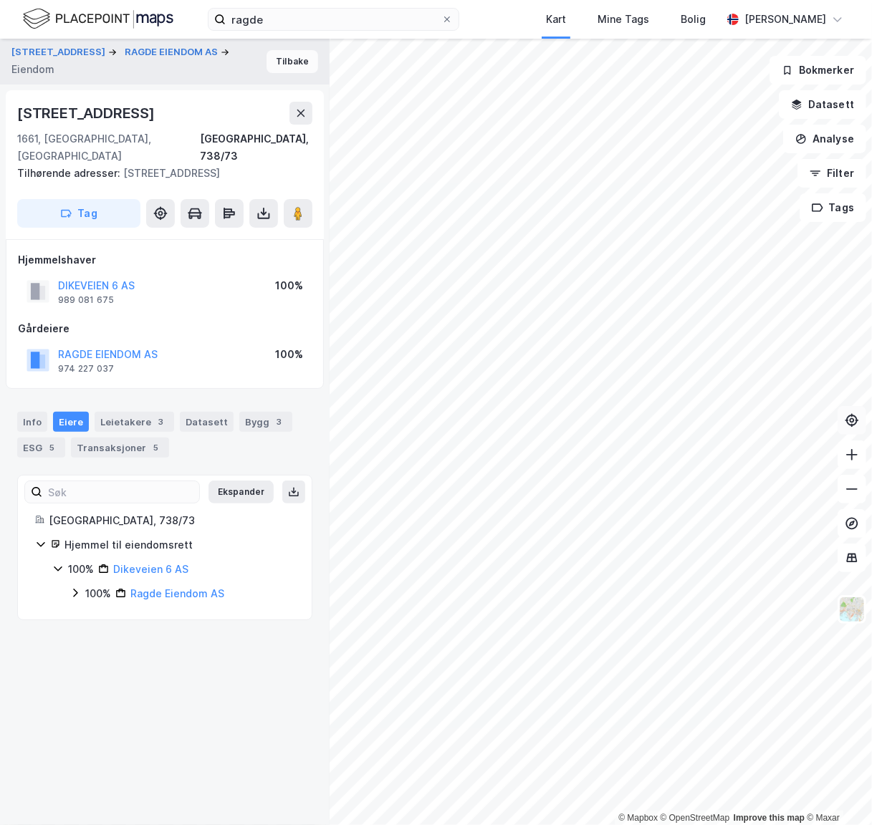
click at [278, 69] on button "Tilbake" at bounding box center [292, 61] width 52 height 23
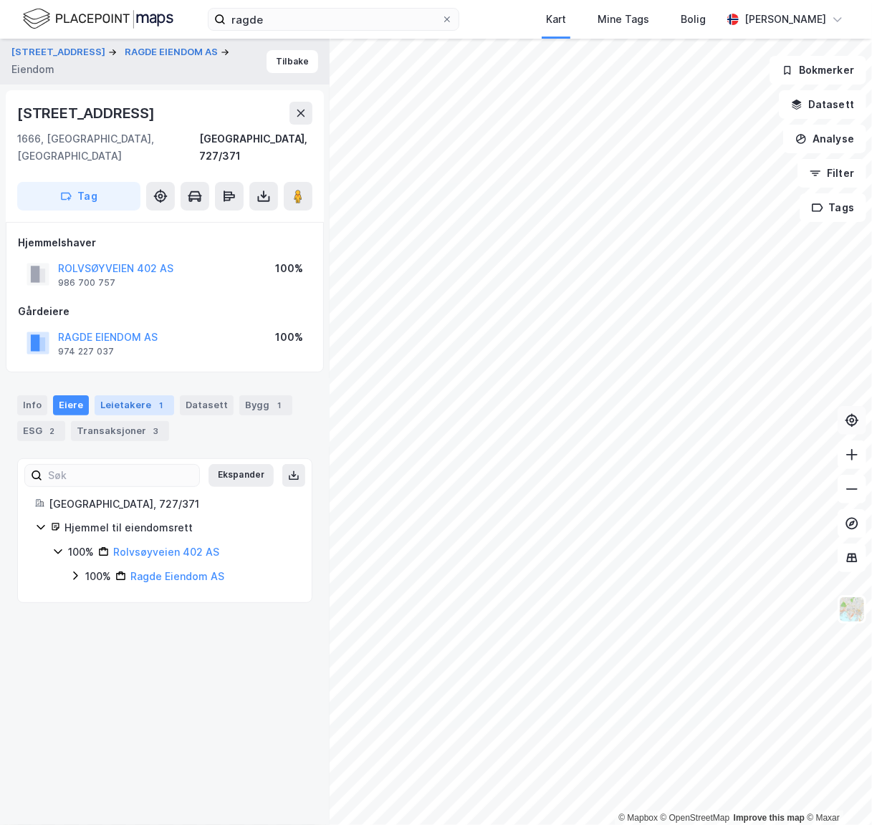
click at [153, 395] on div "Leietakere 1" at bounding box center [135, 405] width 80 height 20
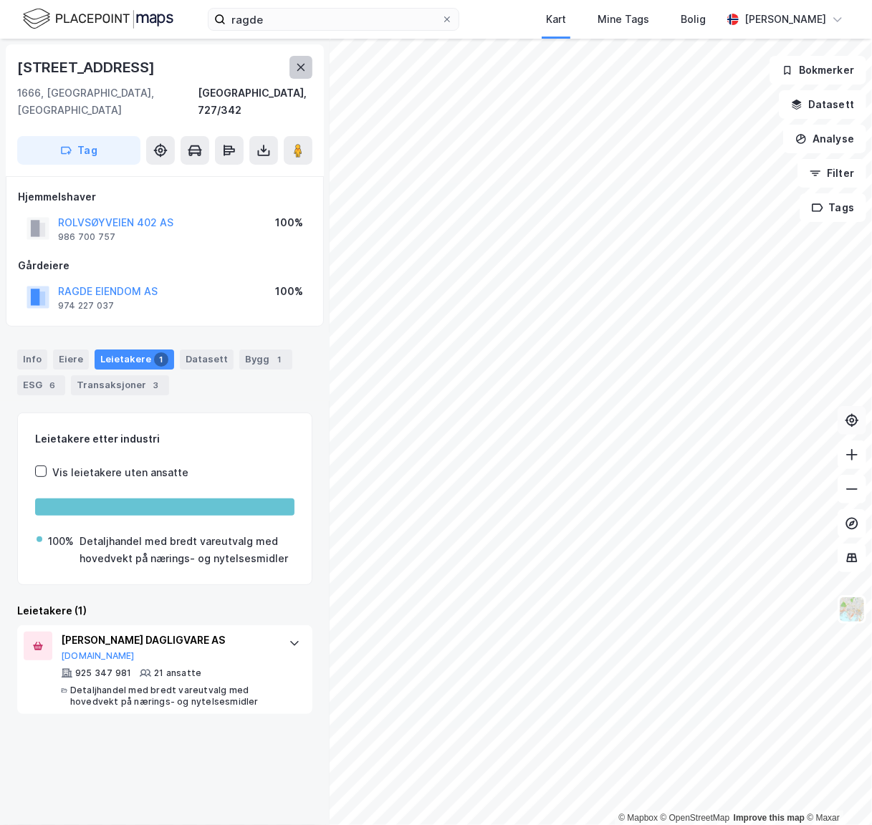
click at [294, 72] on button at bounding box center [300, 67] width 23 height 23
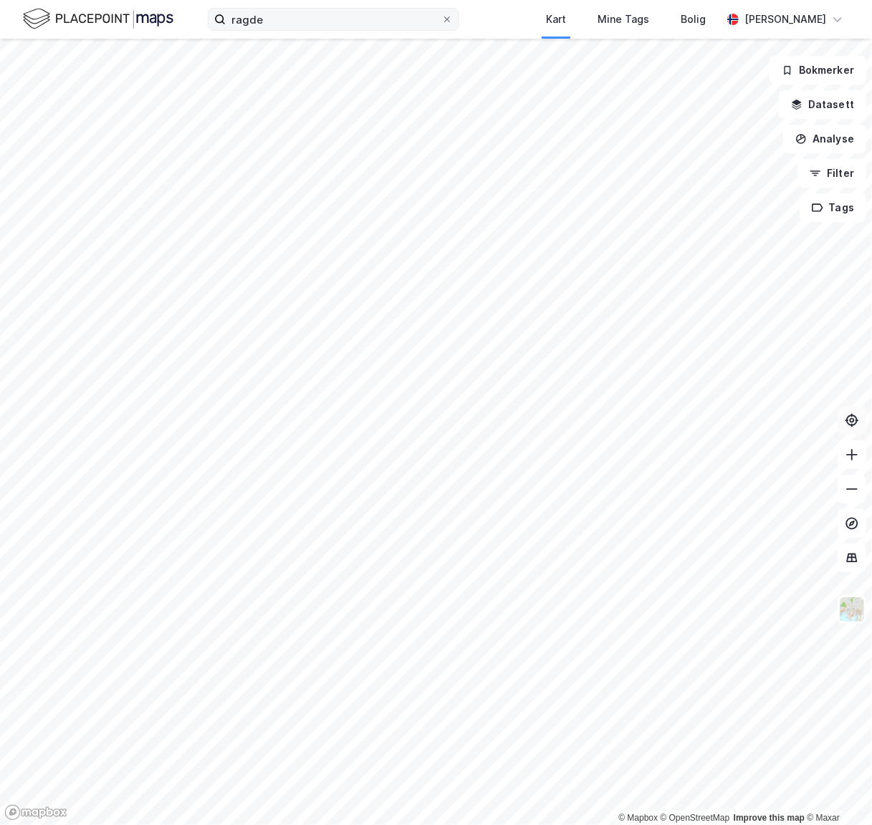
click at [288, 29] on label "ragde" at bounding box center [333, 19] width 251 height 23
click at [288, 29] on input "ragde" at bounding box center [334, 19] width 216 height 21
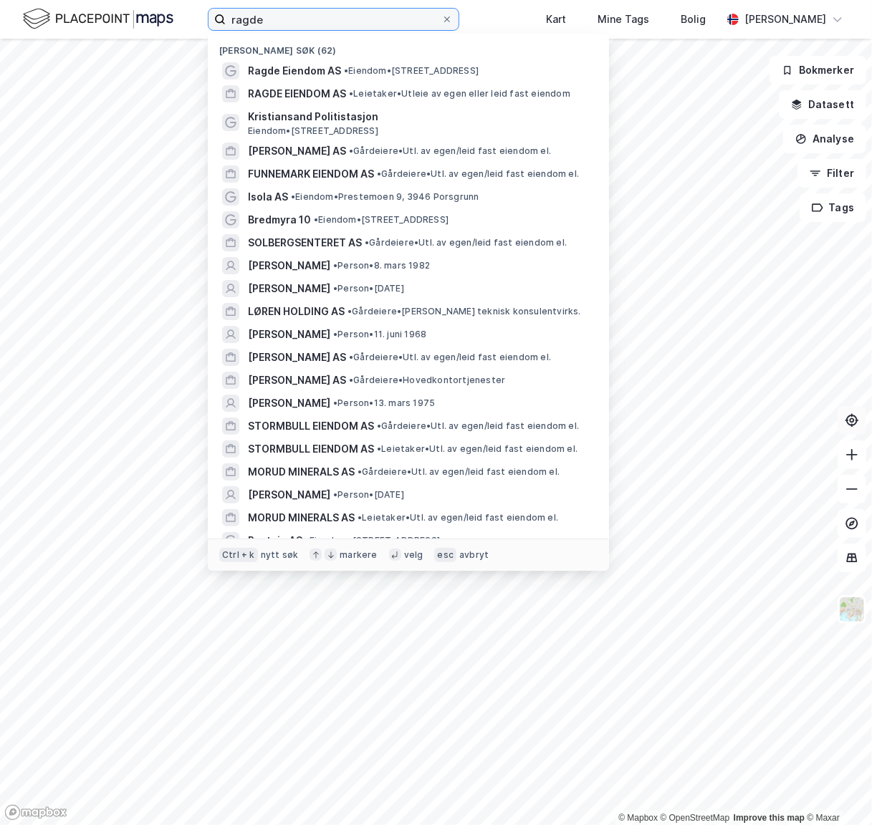
drag, startPoint x: 288, startPoint y: 29, endPoint x: 284, endPoint y: 21, distance: 9.6
click at [288, 28] on input "ragde" at bounding box center [334, 19] width 216 height 21
click at [282, 21] on input "ragde" at bounding box center [334, 19] width 216 height 21
click at [281, 23] on input "ragde" at bounding box center [334, 19] width 216 height 21
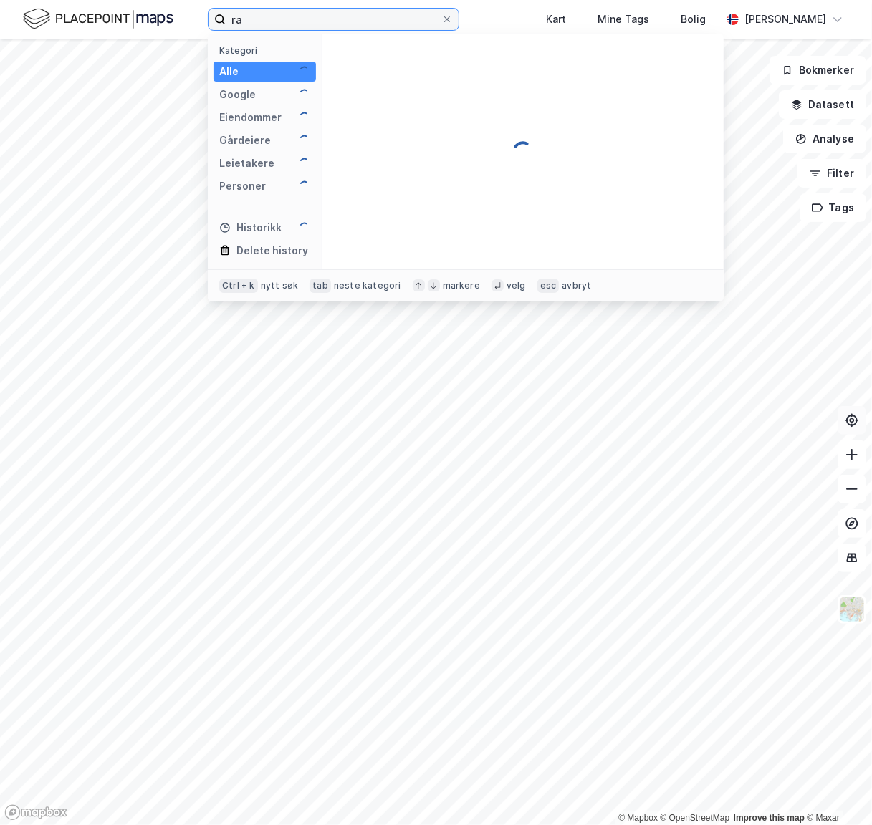
type input "r"
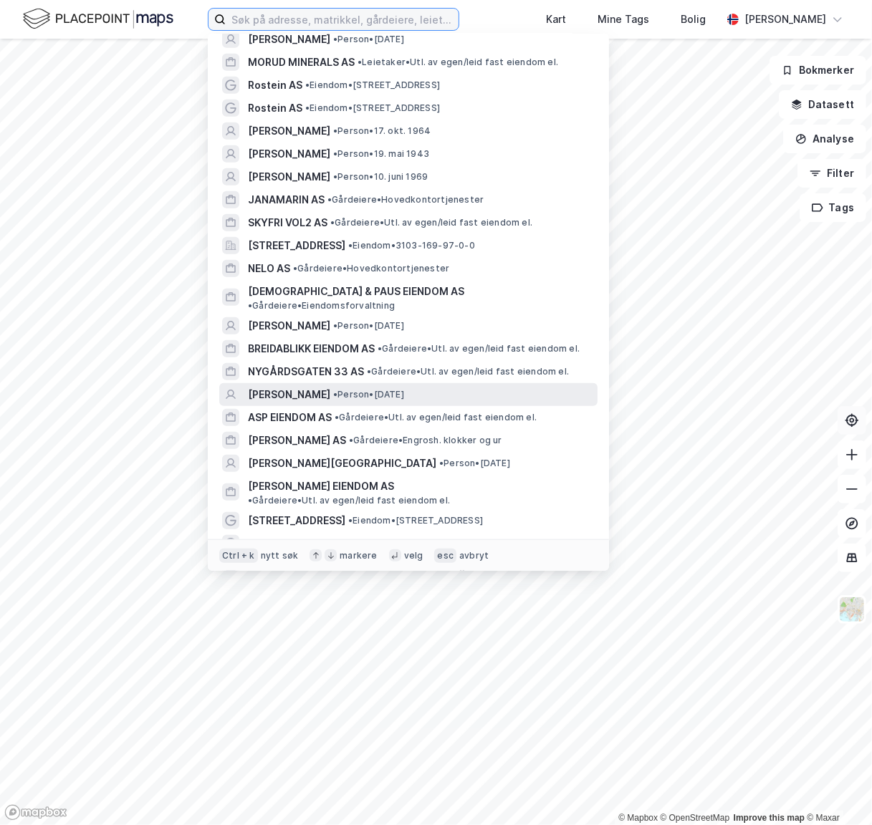
scroll to position [521, 0]
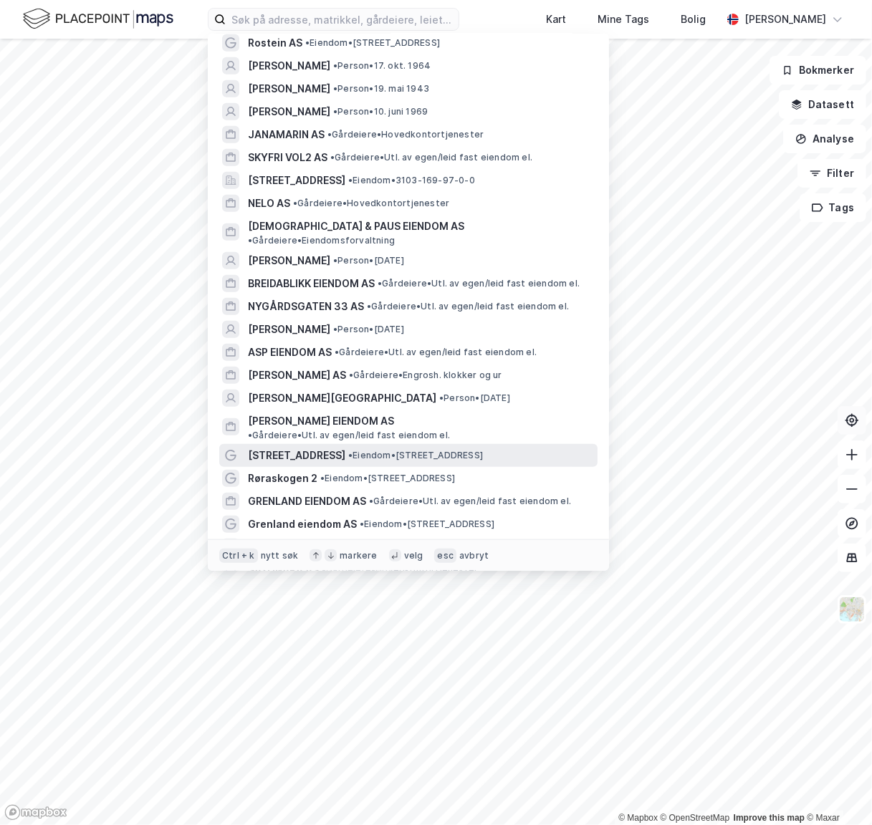
click at [319, 447] on span "[STREET_ADDRESS]" at bounding box center [296, 455] width 97 height 17
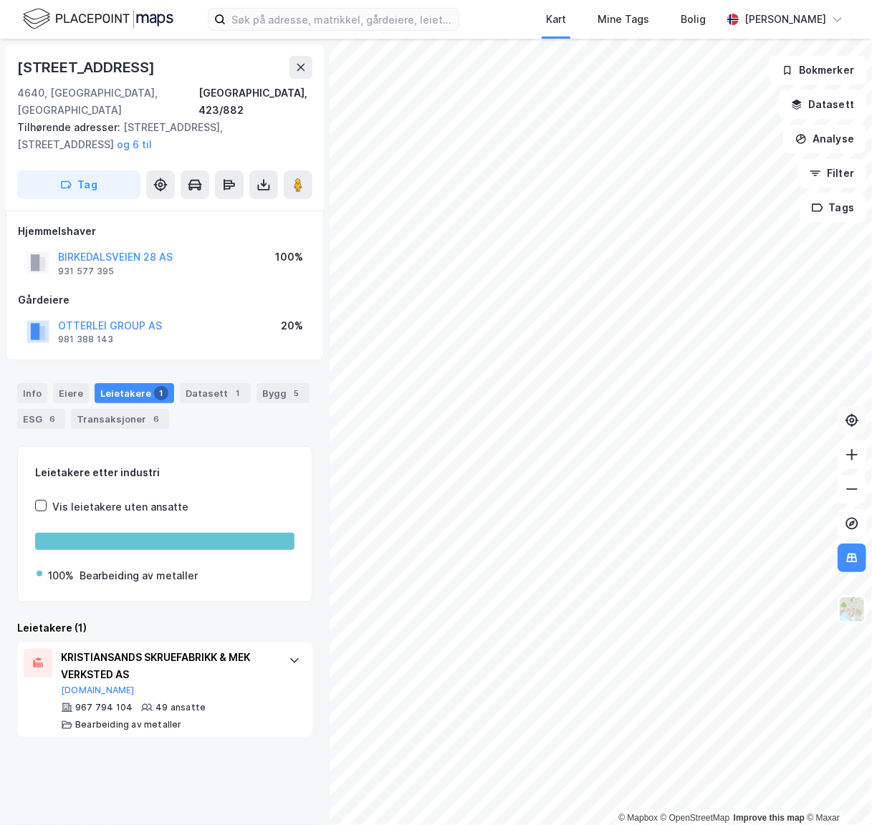
drag, startPoint x: 133, startPoint y: 111, endPoint x: 201, endPoint y: 125, distance: 69.5
click at [299, 119] on div "Tilhørende adresser: [STREET_ADDRESS] og 6 til" at bounding box center [159, 136] width 284 height 34
drag, startPoint x: 191, startPoint y: 130, endPoint x: 259, endPoint y: 117, distance: 69.1
click at [196, 128] on div "Tilhørende adresser: [STREET_ADDRESS] og 6 til" at bounding box center [159, 136] width 284 height 34
drag, startPoint x: 137, startPoint y: 70, endPoint x: -1, endPoint y: 69, distance: 137.5
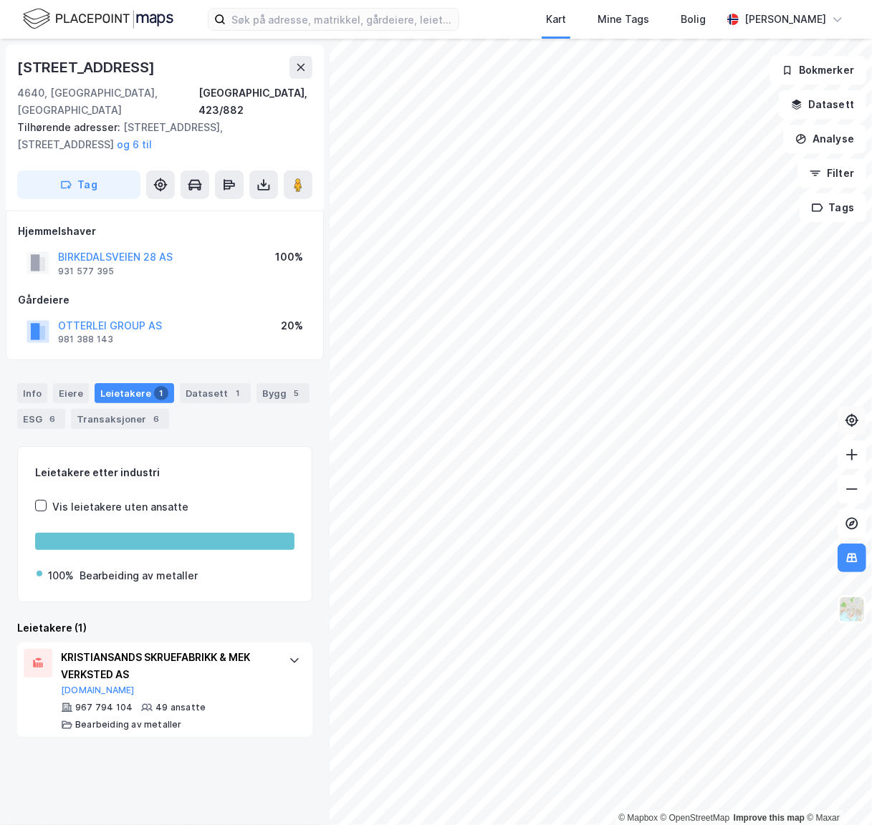
click at [0, 69] on html "Kart Mine Tags Bolig [PERSON_NAME] © Mapbox © OpenStreetMap Improve this map © …" at bounding box center [436, 412] width 872 height 825
click at [193, 246] on div "BIRKEDALSVEIEN 28 AS 931 577 395 100%" at bounding box center [165, 263] width 294 height 34
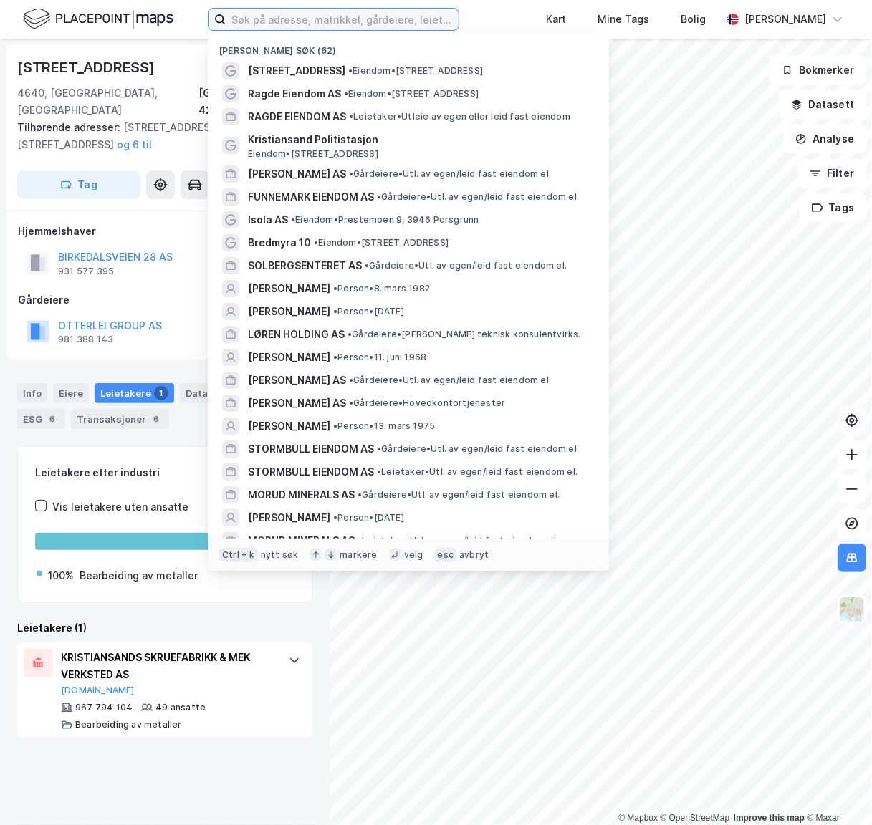
click at [283, 17] on input at bounding box center [342, 19] width 233 height 21
paste input "Paus & Paus"
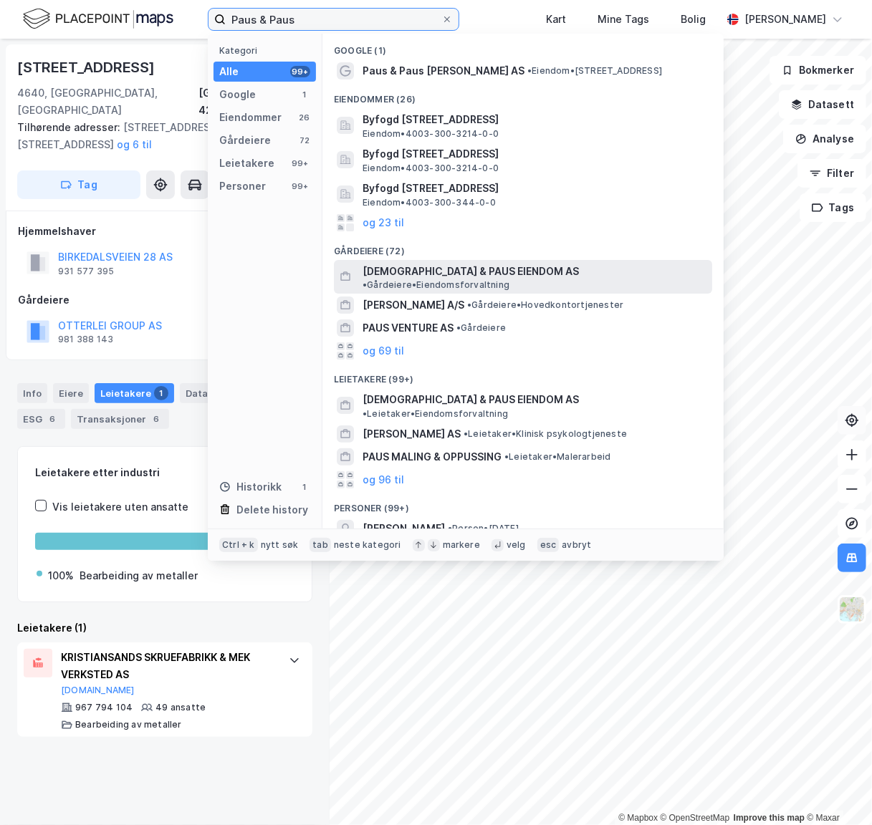
type input "Paus & Paus"
click at [509, 279] on span "• Gårdeiere • Eiendomsforvaltning" at bounding box center [435, 284] width 147 height 11
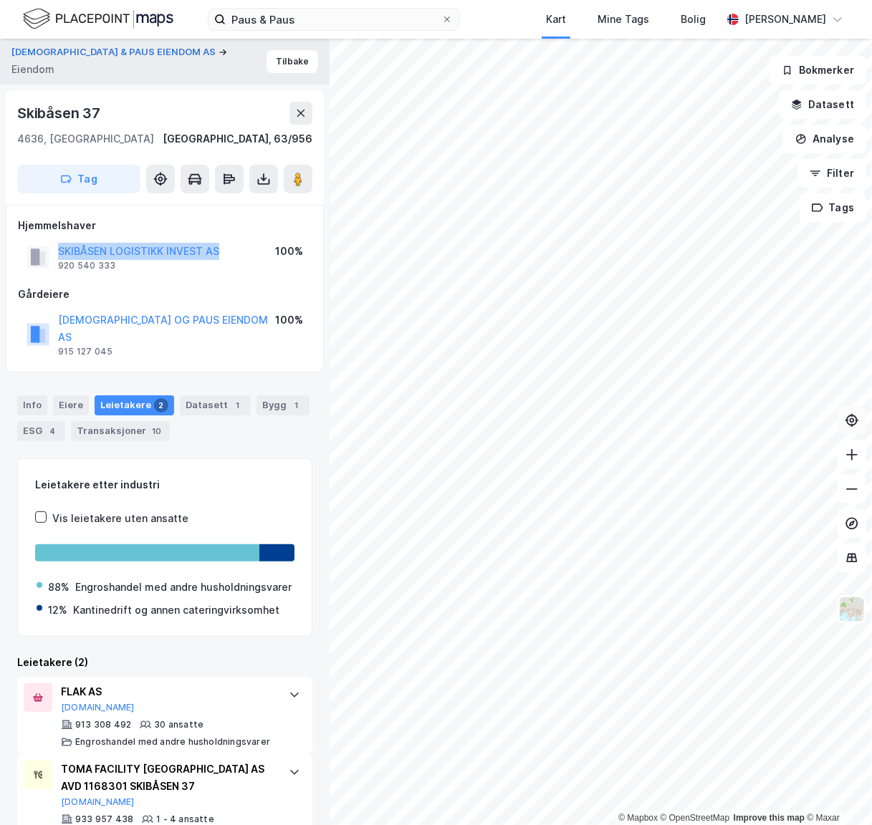
drag, startPoint x: 224, startPoint y: 251, endPoint x: 36, endPoint y: 246, distance: 188.4
click at [36, 246] on div "SKIBÅSEN LOGISTIKK INVEST AS 920 540 333 100%" at bounding box center [165, 257] width 294 height 34
copy button "SKIBÅSEN LOGISTIKK INVEST AS"
